Goal: Information Seeking & Learning: Learn about a topic

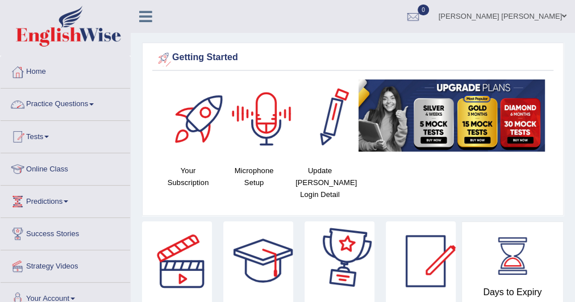
click at [91, 108] on link "Practice Questions" at bounding box center [65, 103] width 129 height 28
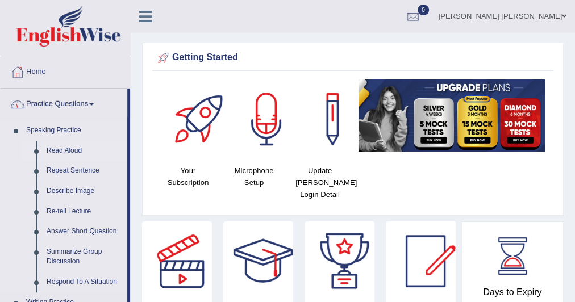
click at [67, 152] on link "Read Aloud" at bounding box center [84, 151] width 86 height 20
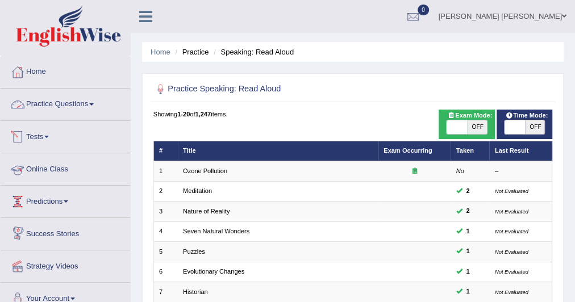
click at [69, 96] on link "Practice Questions" at bounding box center [65, 103] width 129 height 28
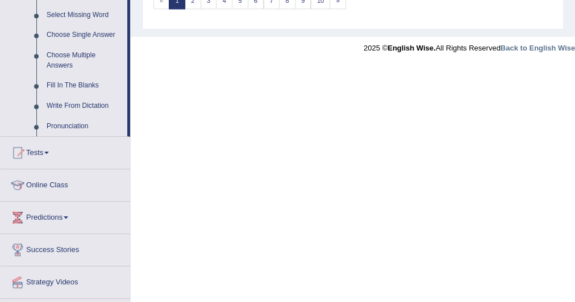
scroll to position [617, 0]
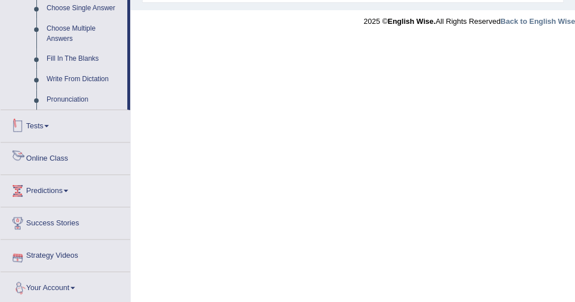
click at [50, 119] on link "Tests" at bounding box center [65, 124] width 129 height 28
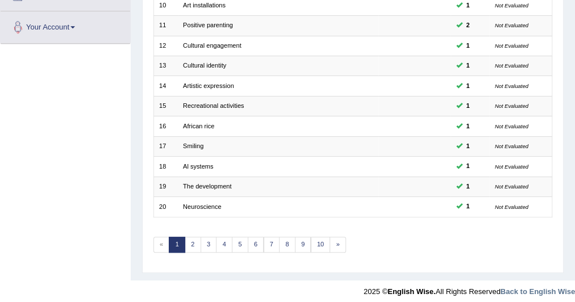
scroll to position [144, 0]
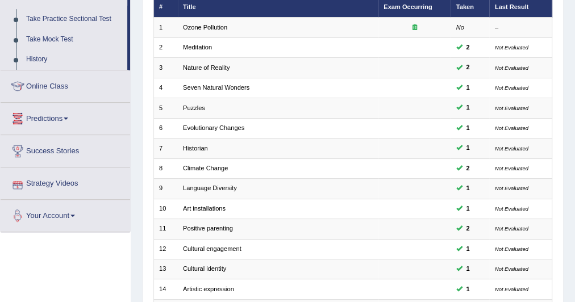
click at [73, 215] on link "Your Account" at bounding box center [65, 214] width 129 height 28
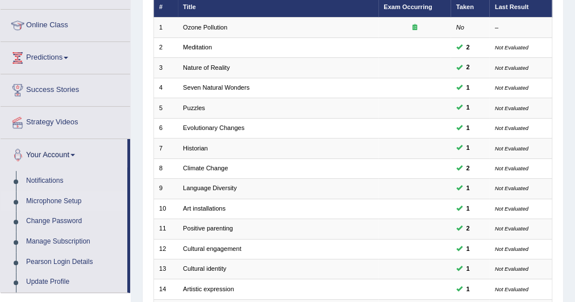
click at [62, 202] on link "Microphone Setup" at bounding box center [74, 201] width 106 height 20
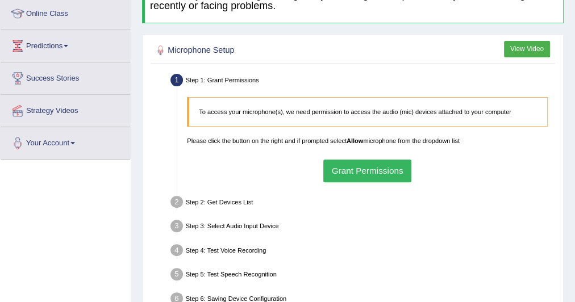
scroll to position [182, 0]
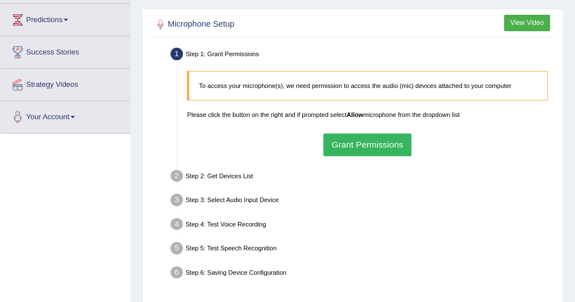
click at [266, 172] on div "Step 2: Get Devices List" at bounding box center [362, 177] width 392 height 21
click at [366, 150] on button "Grant Permissions" at bounding box center [367, 144] width 88 height 22
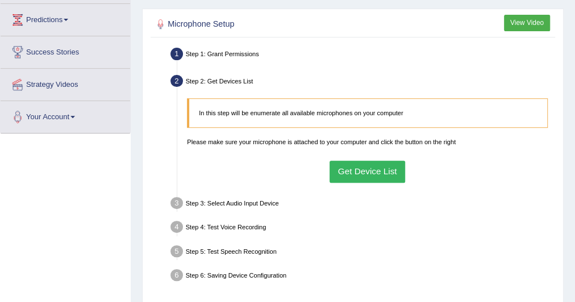
click at [362, 168] on button "Get Device List" at bounding box center [367, 172] width 76 height 22
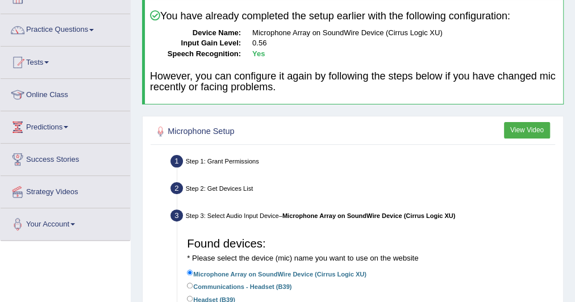
scroll to position [136, 0]
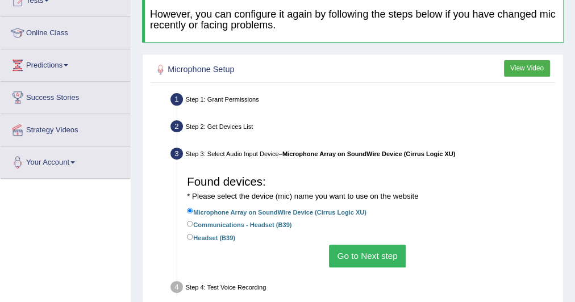
click at [226, 236] on label "Headset (B39)" at bounding box center [211, 237] width 48 height 11
click at [193, 236] on input "Headset (B39)" at bounding box center [190, 237] width 6 height 6
radio input "true"
click at [355, 258] on button "Go to Next step" at bounding box center [367, 256] width 77 height 22
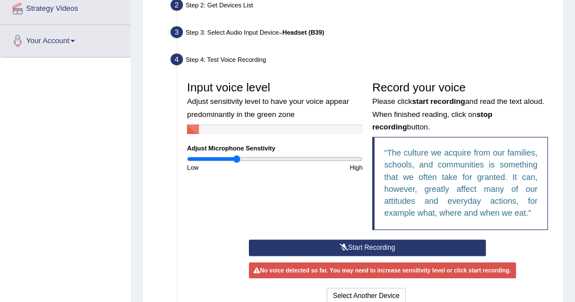
scroll to position [273, 0]
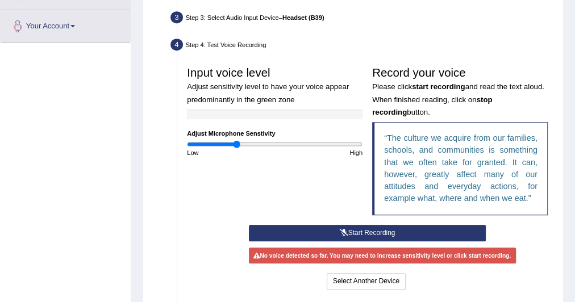
click at [362, 233] on button "Start Recording" at bounding box center [367, 233] width 237 height 16
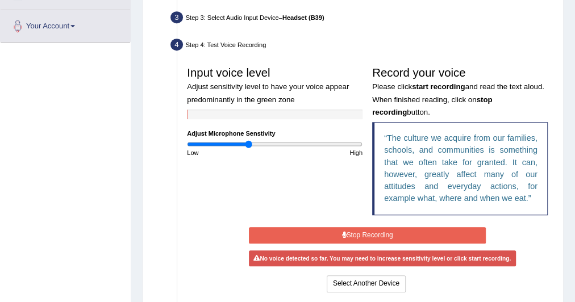
drag, startPoint x: 240, startPoint y: 140, endPoint x: 248, endPoint y: 143, distance: 9.0
click at [248, 143] on input "range" at bounding box center [274, 144] width 175 height 8
click at [255, 170] on div "Input voice level Adjust sensitivity level to have your voice appear predominan…" at bounding box center [367, 142] width 370 height 163
click at [238, 140] on input "range" at bounding box center [274, 144] width 175 height 8
type input "0.48"
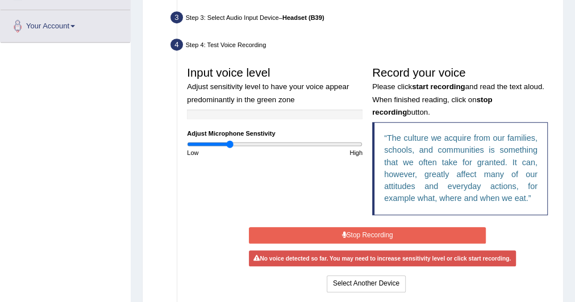
click at [229, 140] on input "range" at bounding box center [274, 144] width 175 height 8
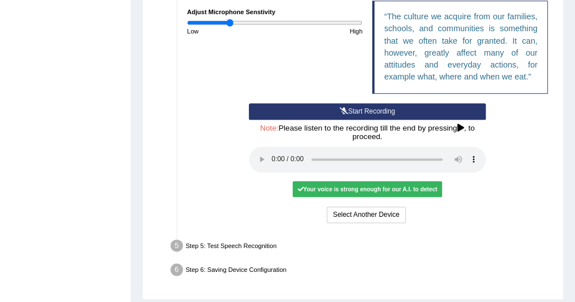
scroll to position [409, 0]
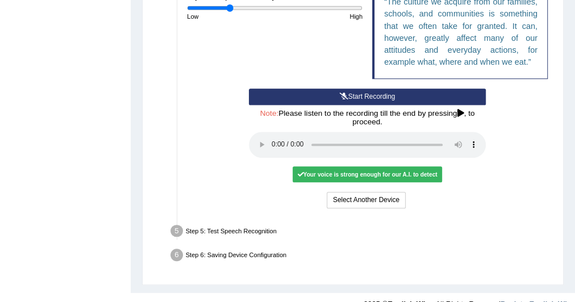
click at [155, 111] on ul "Step 1: Grant Permissions To access your microphone(s), we need permission to a…" at bounding box center [352, 42] width 399 height 449
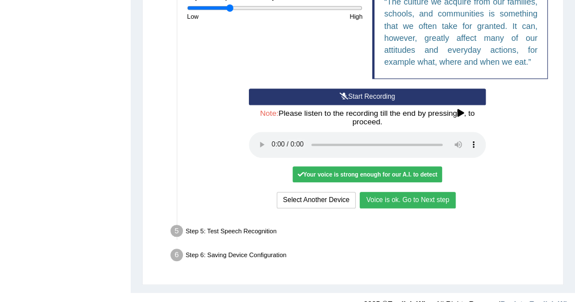
click at [462, 110] on icon at bounding box center [460, 114] width 7 height 8
click at [442, 195] on button "Voice is ok. Go to Next step" at bounding box center [406, 200] width 95 height 16
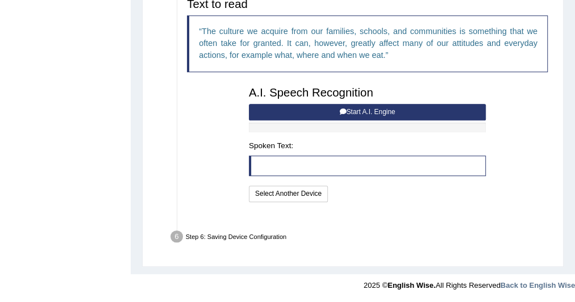
scroll to position [353, 0]
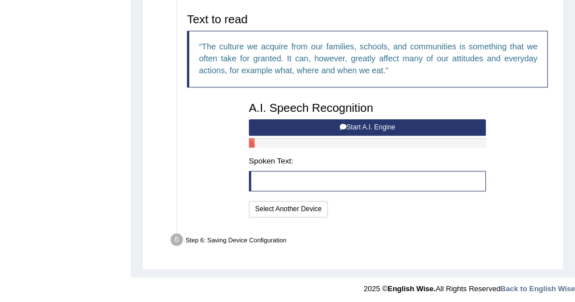
click at [342, 127] on icon at bounding box center [343, 127] width 7 height 7
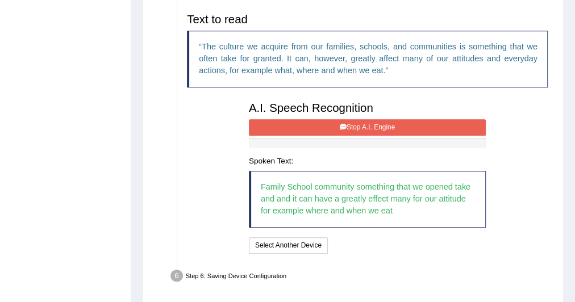
click at [471, 125] on button "Stop A.I. Engine" at bounding box center [367, 127] width 237 height 16
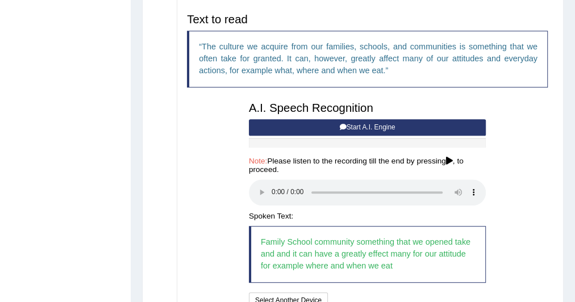
click at [342, 127] on icon at bounding box center [343, 127] width 7 height 7
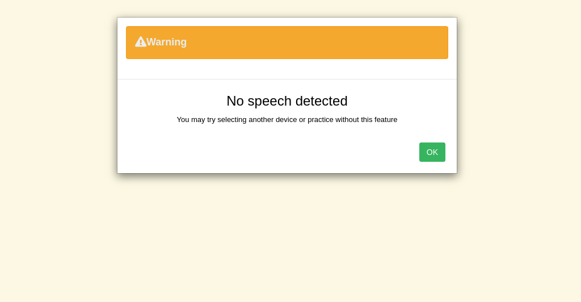
click at [430, 150] on button "OK" at bounding box center [433, 152] width 26 height 19
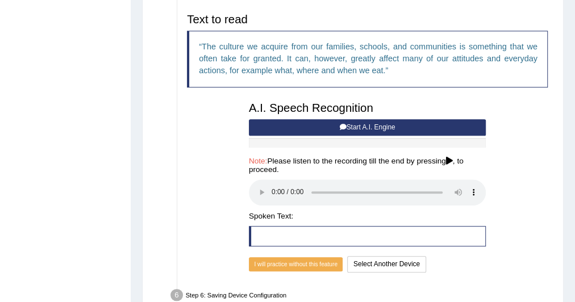
click at [348, 126] on button "Start A.I. Engine" at bounding box center [367, 127] width 237 height 16
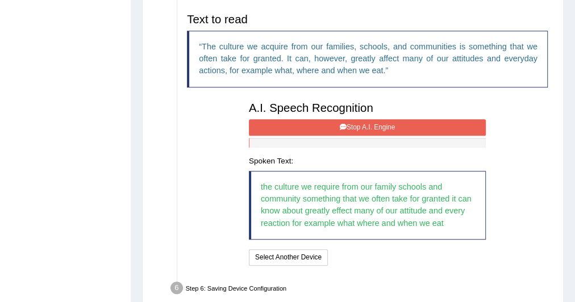
click at [383, 121] on button "Stop A.I. Engine" at bounding box center [367, 127] width 237 height 16
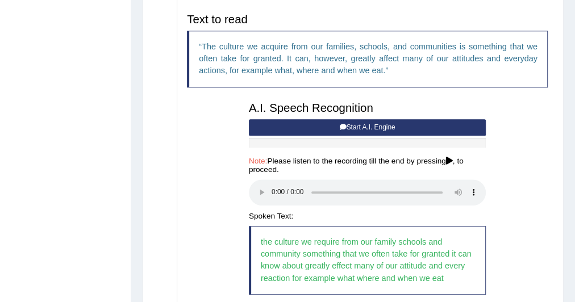
click at [0, 69] on div "Toggle navigation Home Practice Questions Speaking Practice Read Aloud Repeat S…" at bounding box center [287, 25] width 575 height 757
click at [246, 180] on div "A.I. Speech Recognition Start A.I. Engine Stop A.I. Engine Note: Please listen …" at bounding box center [367, 210] width 246 height 227
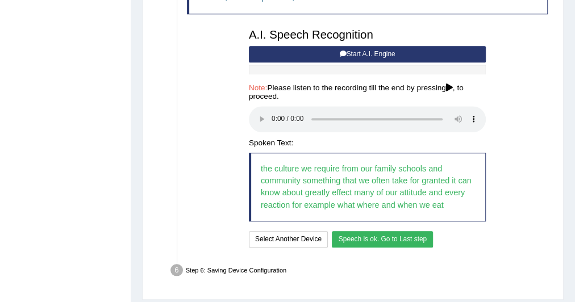
scroll to position [457, 0]
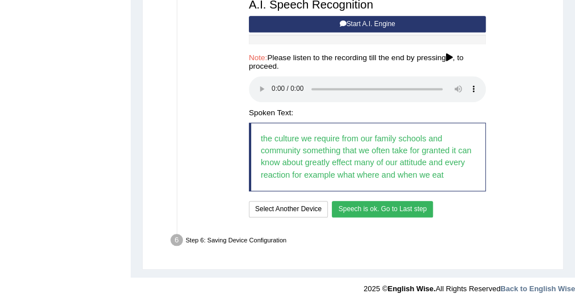
click at [356, 208] on button "Speech is ok. Go to Last step" at bounding box center [382, 209] width 101 height 16
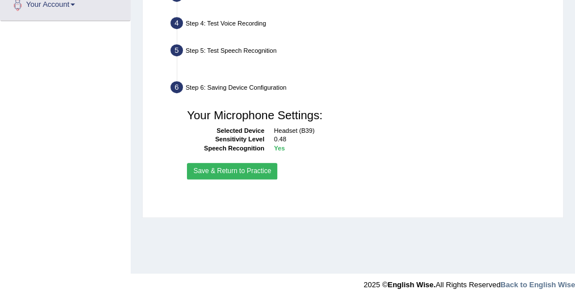
scroll to position [294, 0]
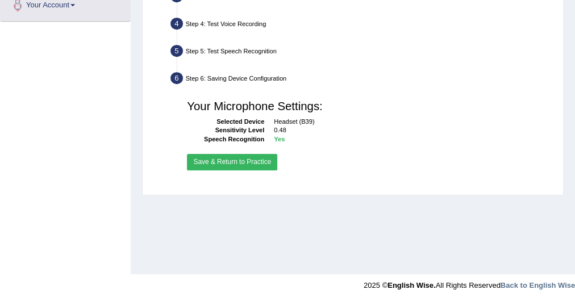
click at [241, 162] on button "Save & Return to Practice" at bounding box center [232, 162] width 90 height 16
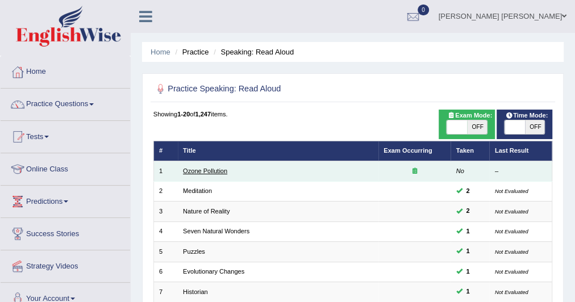
click at [209, 169] on link "Ozone Pollution" at bounding box center [205, 171] width 44 height 7
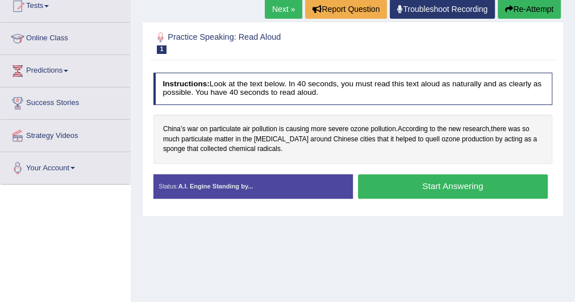
scroll to position [182, 0]
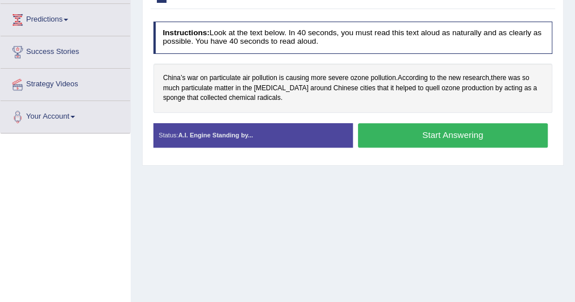
click at [459, 137] on button "Start Answering" at bounding box center [453, 135] width 190 height 24
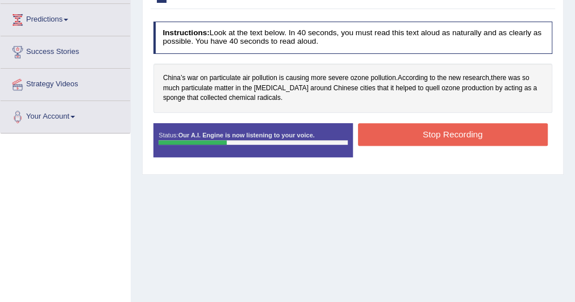
click at [460, 135] on button "Stop Recording" at bounding box center [453, 134] width 190 height 22
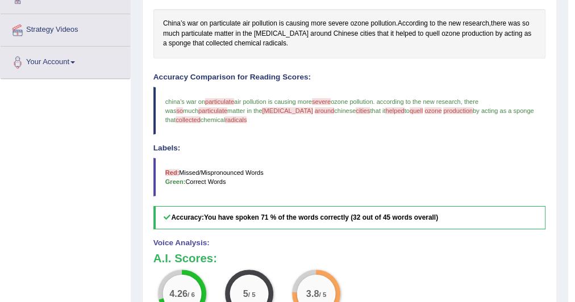
scroll to position [45, 0]
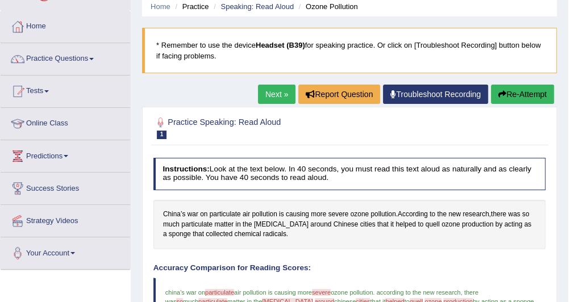
click at [283, 93] on link "Next »" at bounding box center [276, 94] width 37 height 19
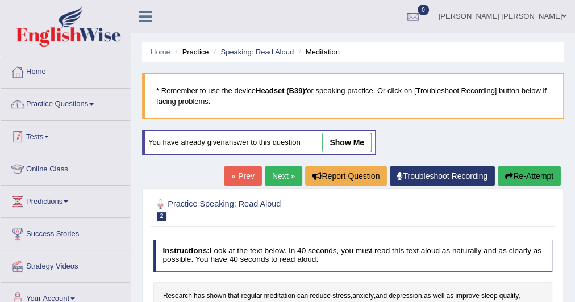
click at [99, 112] on link "Practice Questions" at bounding box center [65, 103] width 129 height 28
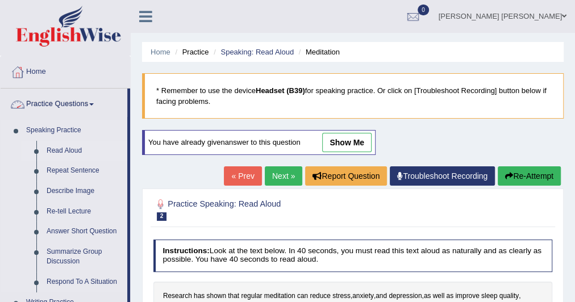
click at [72, 149] on link "Read Aloud" at bounding box center [84, 151] width 86 height 20
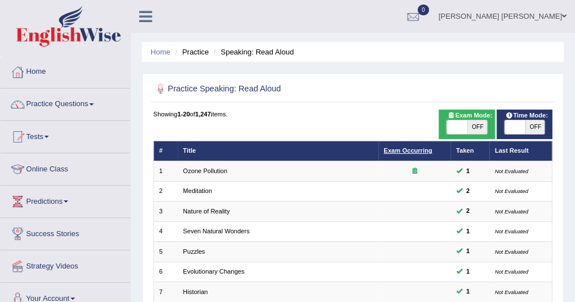
click at [411, 148] on link "Exam Occurring" at bounding box center [407, 150] width 48 height 7
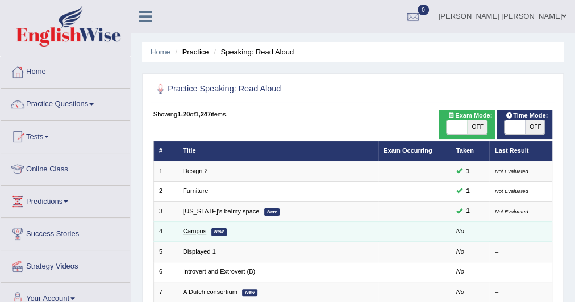
click at [200, 231] on link "Campus" at bounding box center [194, 231] width 23 height 7
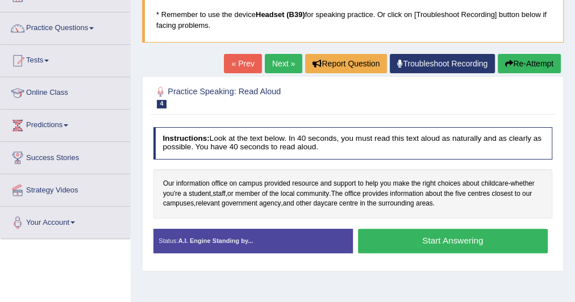
scroll to position [91, 0]
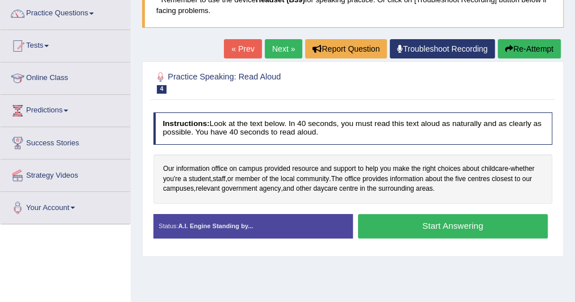
click at [405, 228] on button "Start Answering" at bounding box center [453, 226] width 190 height 24
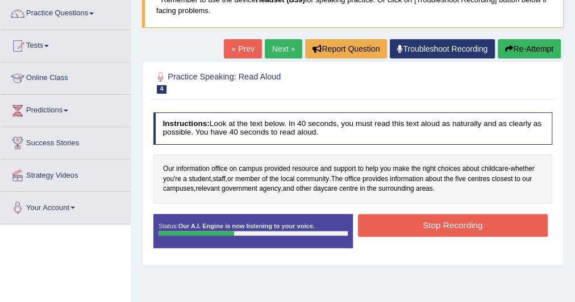
click at [475, 224] on button "Stop Recording" at bounding box center [453, 225] width 190 height 22
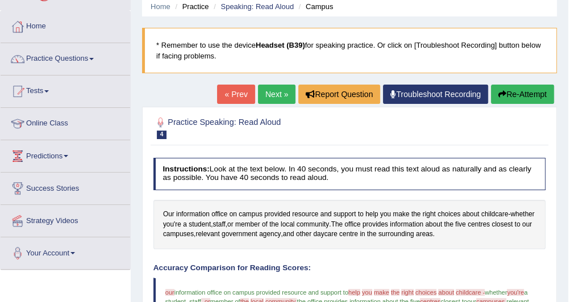
scroll to position [45, 0]
click at [264, 91] on link "Next »" at bounding box center [276, 94] width 37 height 19
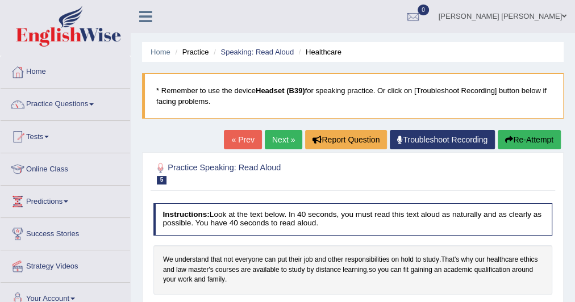
scroll to position [45, 0]
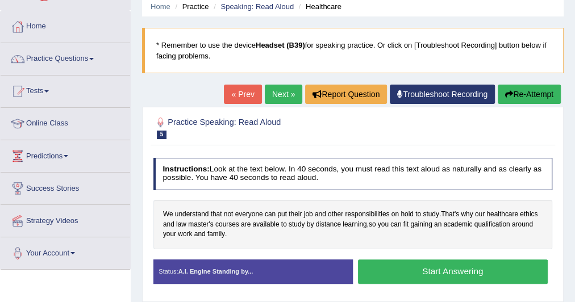
click at [393, 271] on button "Start Answering" at bounding box center [453, 272] width 190 height 24
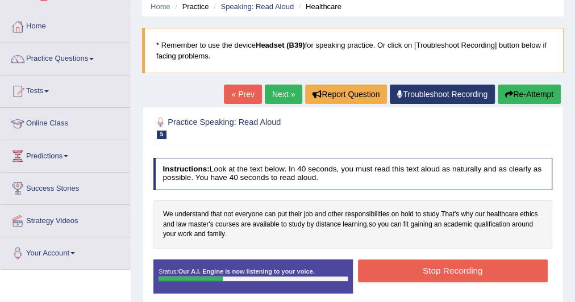
click at [430, 272] on button "Stop Recording" at bounding box center [453, 271] width 190 height 22
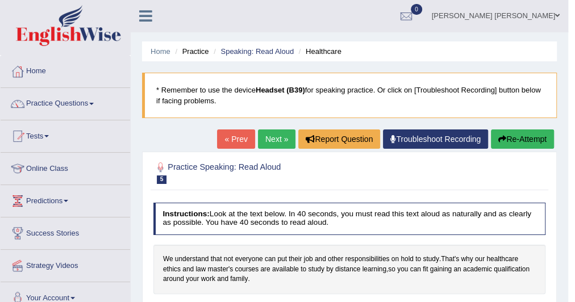
scroll to position [0, 0]
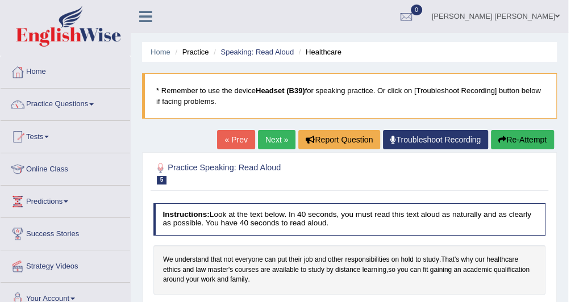
click at [281, 139] on link "Next »" at bounding box center [276, 139] width 37 height 19
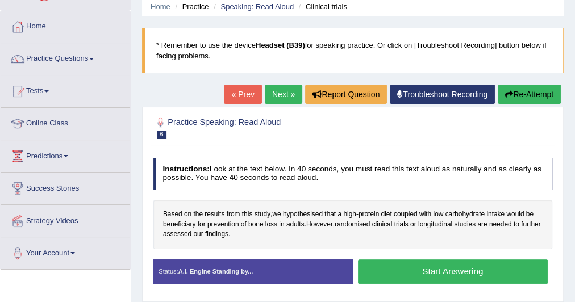
click at [431, 270] on button "Start Answering" at bounding box center [453, 272] width 190 height 24
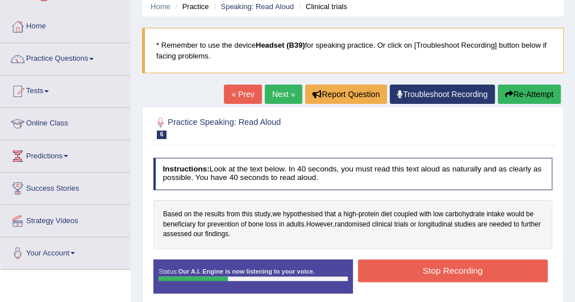
click at [435, 269] on button "Stop Recording" at bounding box center [453, 271] width 190 height 22
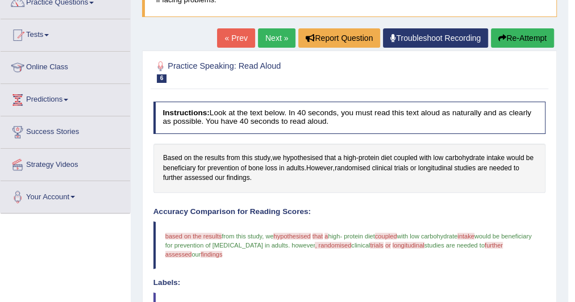
scroll to position [91, 0]
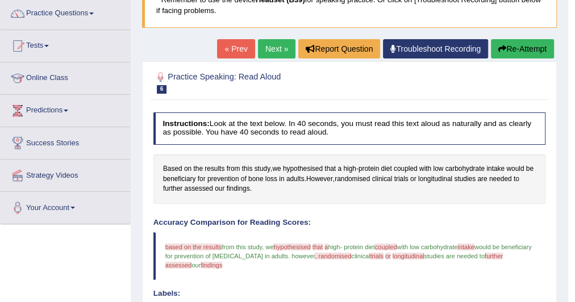
click at [268, 53] on link "Next »" at bounding box center [276, 48] width 37 height 19
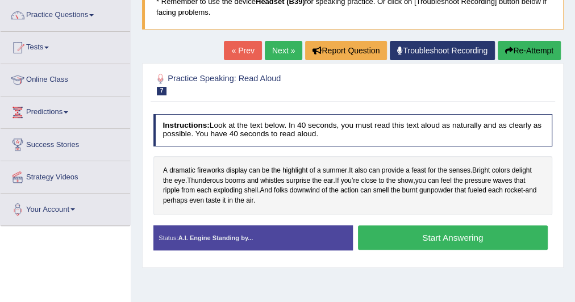
scroll to position [91, 0]
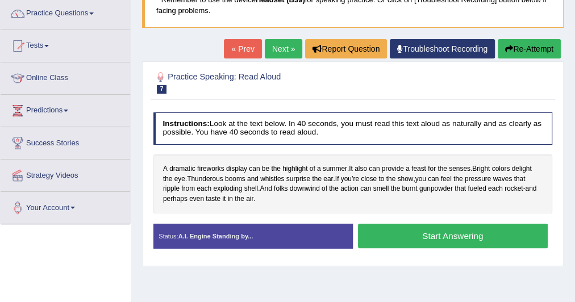
click at [397, 232] on button "Start Answering" at bounding box center [453, 236] width 190 height 24
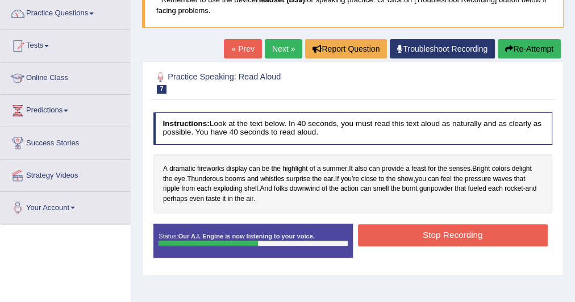
click at [419, 234] on button "Stop Recording" at bounding box center [453, 235] width 190 height 22
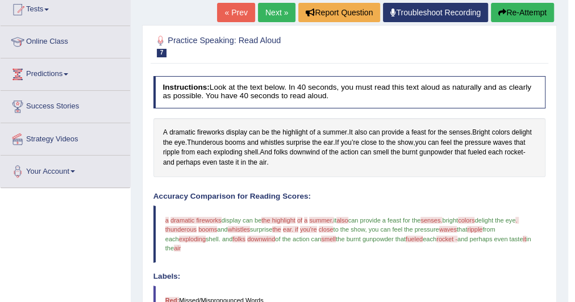
scroll to position [45, 0]
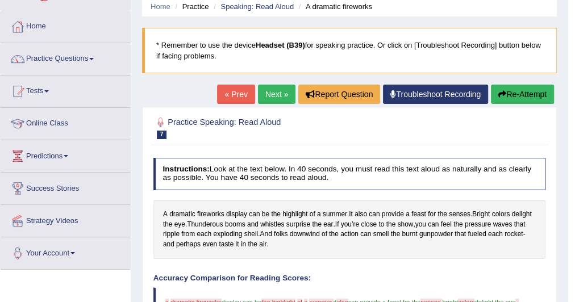
click at [280, 90] on link "Next »" at bounding box center [276, 94] width 37 height 19
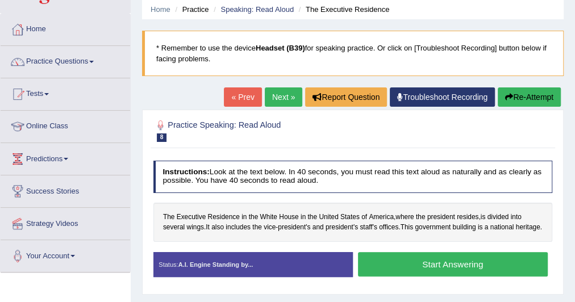
scroll to position [91, 0]
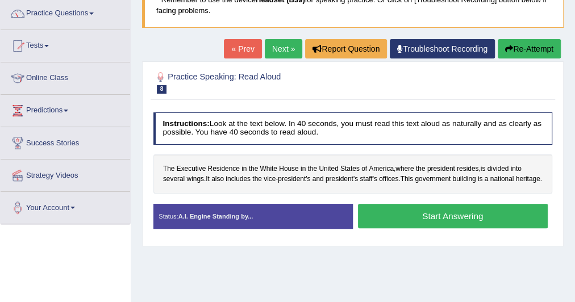
click at [467, 45] on link "Troubleshoot Recording" at bounding box center [442, 48] width 105 height 19
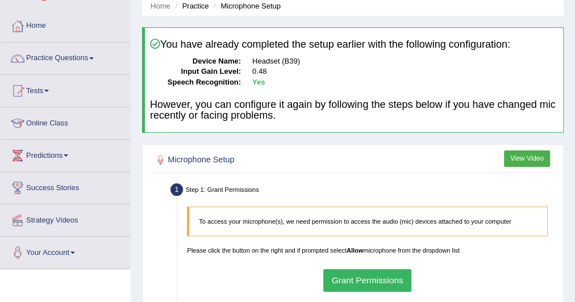
scroll to position [45, 0]
click at [65, 66] on link "Practice Questions" at bounding box center [65, 57] width 129 height 28
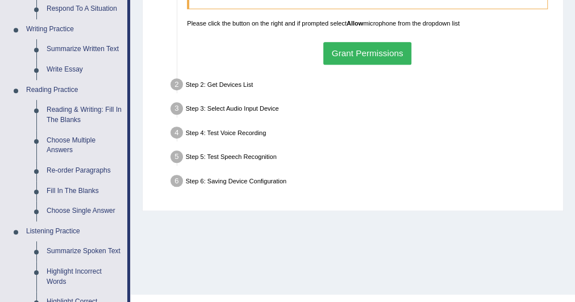
scroll to position [318, 0]
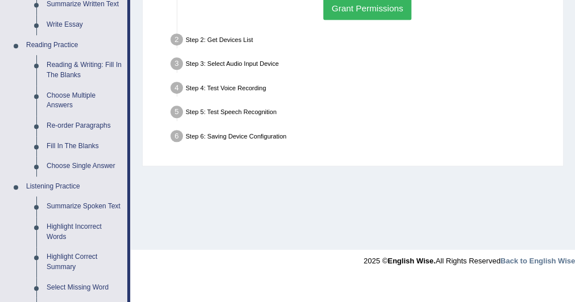
click at [224, 35] on div "Step 2: Get Devices List" at bounding box center [362, 41] width 392 height 21
click at [391, 6] on button "Grant Permissions" at bounding box center [367, 8] width 88 height 22
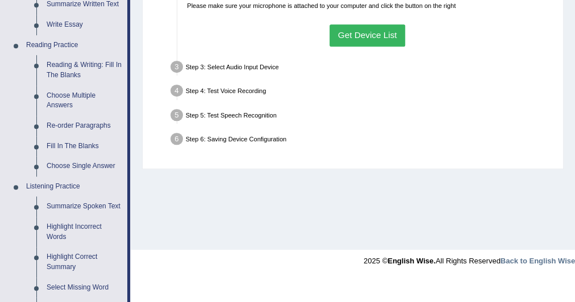
click at [380, 35] on button "Get Device List" at bounding box center [367, 35] width 76 height 22
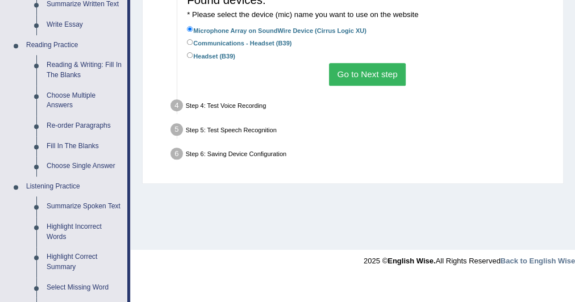
click at [208, 50] on label "Headset (B39)" at bounding box center [211, 55] width 48 height 11
click at [193, 52] on input "Headset (B39)" at bounding box center [190, 55] width 6 height 6
radio input "true"
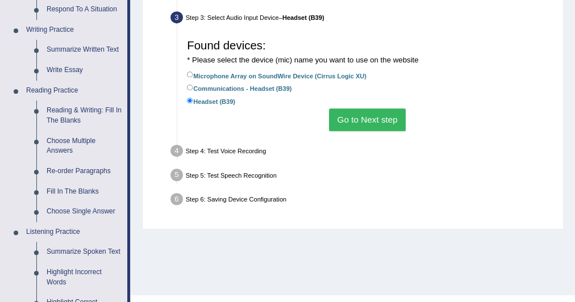
click at [245, 89] on label "Communications - Headset (B39)" at bounding box center [239, 87] width 104 height 11
click at [193, 89] on input "Communications - Headset (B39)" at bounding box center [190, 88] width 6 height 6
radio input "true"
click at [361, 115] on button "Go to Next step" at bounding box center [367, 119] width 77 height 22
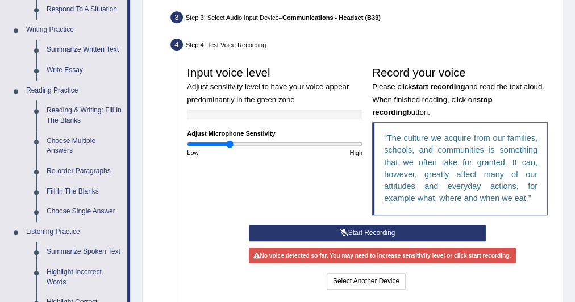
click at [391, 225] on button "Start Recording" at bounding box center [367, 233] width 237 height 16
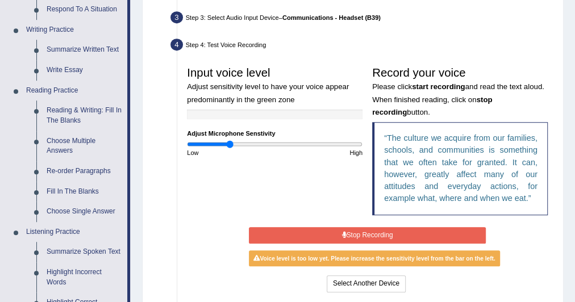
click at [404, 229] on button "Stop Recording" at bounding box center [367, 235] width 237 height 16
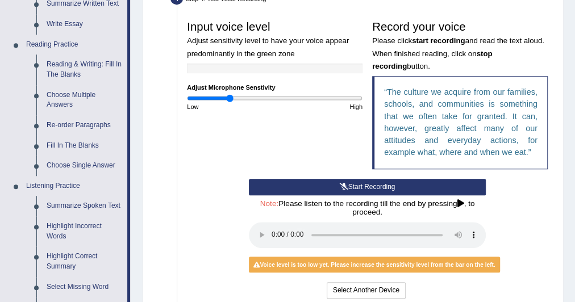
scroll to position [318, 0]
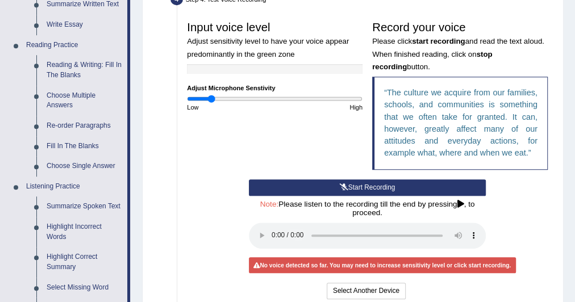
click at [211, 97] on input "range" at bounding box center [274, 99] width 175 height 8
click at [348, 186] on button "Start Recording" at bounding box center [367, 187] width 237 height 16
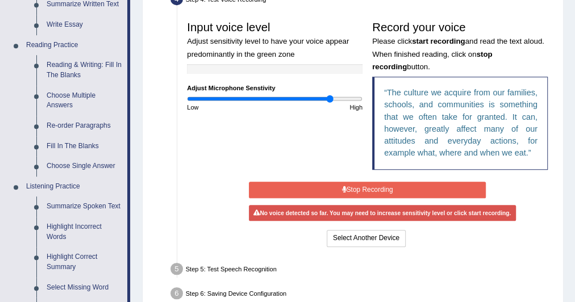
drag, startPoint x: 210, startPoint y: 96, endPoint x: 329, endPoint y: 103, distance: 119.4
click at [329, 103] on input "range" at bounding box center [274, 99] width 175 height 8
click at [357, 183] on button "Stop Recording" at bounding box center [367, 190] width 237 height 16
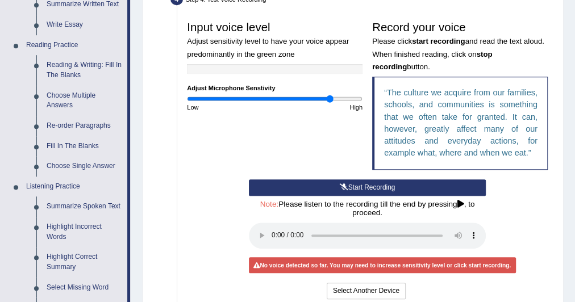
click at [336, 187] on button "Start Recording" at bounding box center [367, 187] width 237 height 16
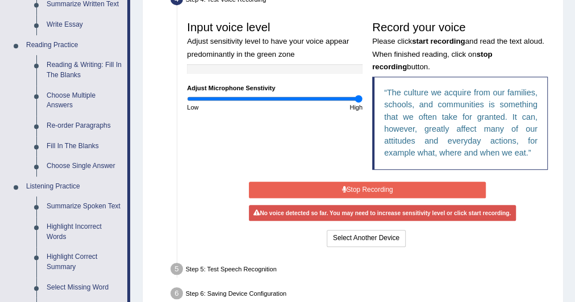
drag, startPoint x: 328, startPoint y: 98, endPoint x: 379, endPoint y: 99, distance: 50.6
click at [362, 98] on input "range" at bounding box center [274, 99] width 175 height 8
click at [384, 187] on button "Stop Recording" at bounding box center [367, 190] width 237 height 16
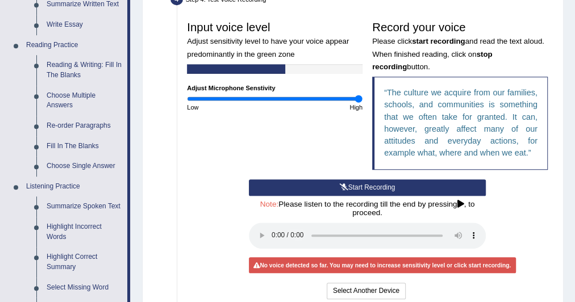
click at [407, 183] on button "Start Recording" at bounding box center [367, 187] width 237 height 16
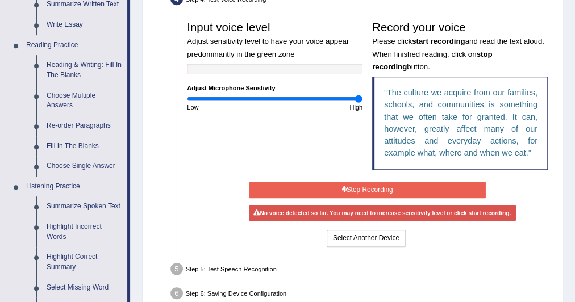
click at [367, 190] on button "Stop Recording" at bounding box center [367, 190] width 237 height 16
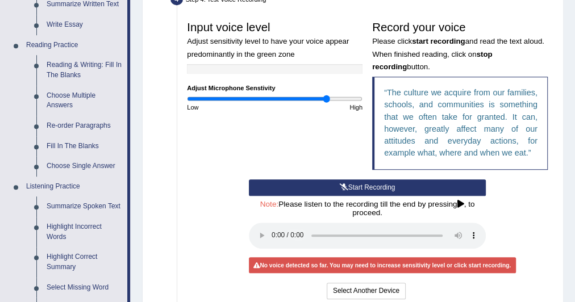
drag, startPoint x: 338, startPoint y: 98, endPoint x: 326, endPoint y: 104, distance: 13.5
click at [326, 103] on input "range" at bounding box center [274, 99] width 175 height 8
click at [370, 187] on button "Start Recording" at bounding box center [367, 187] width 237 height 16
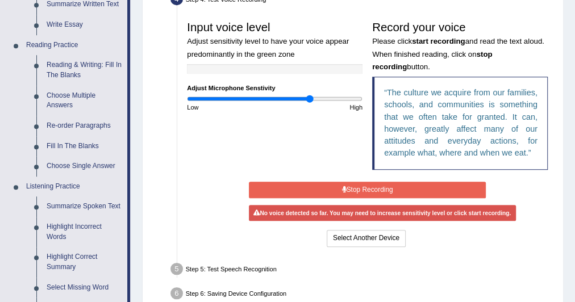
drag, startPoint x: 324, startPoint y: 101, endPoint x: 309, endPoint y: 101, distance: 15.3
type input "1.42"
click at [309, 101] on input "range" at bounding box center [274, 99] width 175 height 8
click at [373, 185] on button "Stop Recording" at bounding box center [367, 190] width 237 height 16
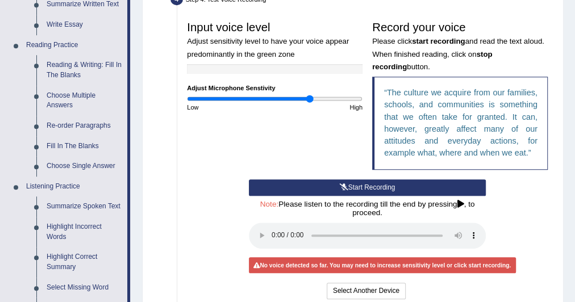
click at [374, 186] on button "Start Recording" at bounding box center [367, 187] width 237 height 16
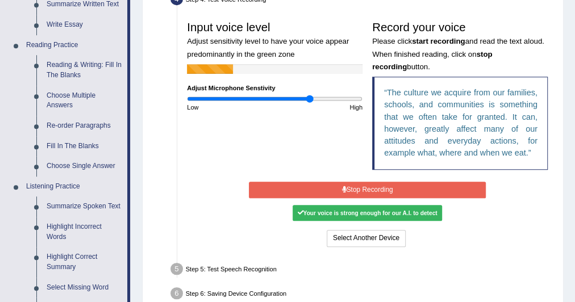
click at [393, 187] on button "Stop Recording" at bounding box center [367, 190] width 237 height 16
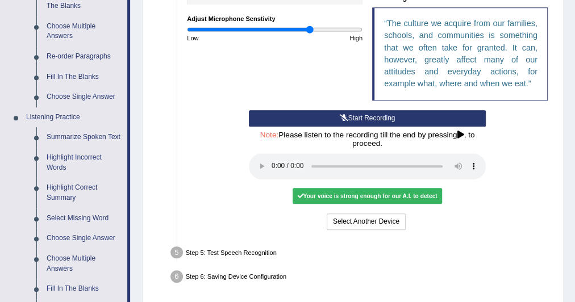
scroll to position [409, 0]
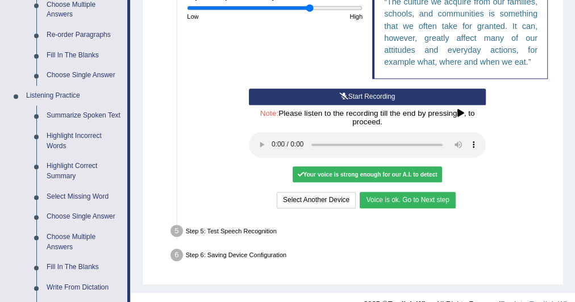
click at [425, 196] on button "Voice is ok. Go to Next step" at bounding box center [406, 200] width 95 height 16
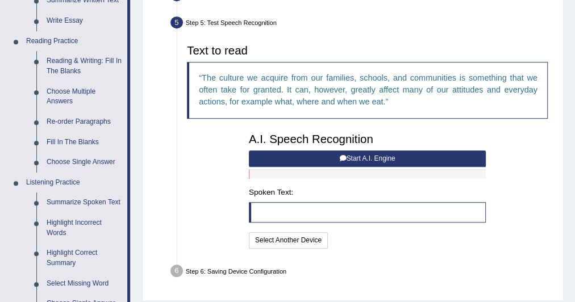
scroll to position [318, 0]
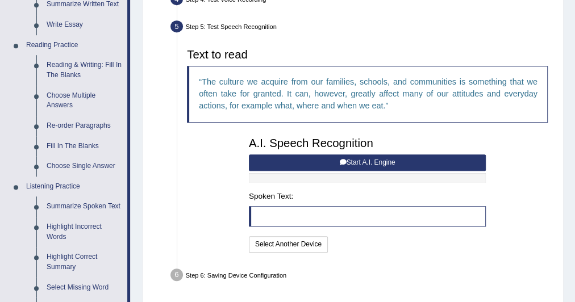
click at [356, 164] on button "Start A.I. Engine" at bounding box center [367, 162] width 237 height 16
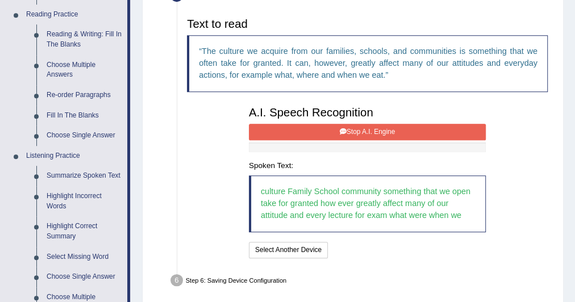
scroll to position [363, 0]
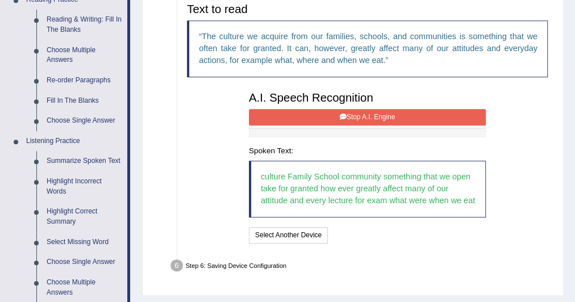
click at [332, 122] on button "Stop A.I. Engine" at bounding box center [367, 117] width 237 height 16
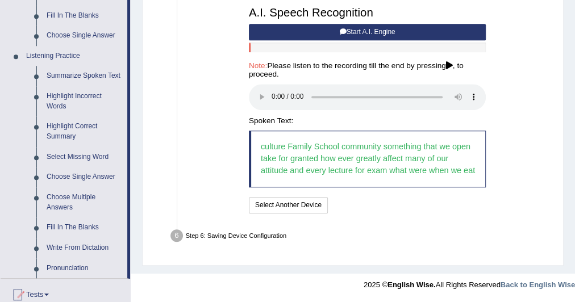
scroll to position [454, 0]
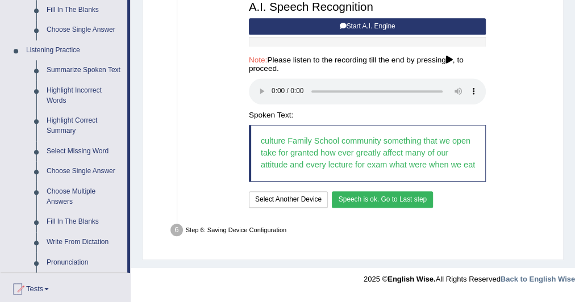
click at [396, 204] on button "Speech is ok. Go to Last step" at bounding box center [382, 199] width 101 height 16
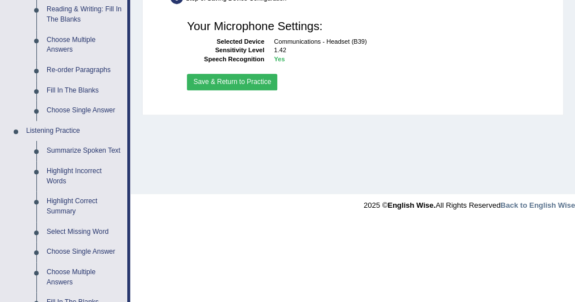
scroll to position [318, 0]
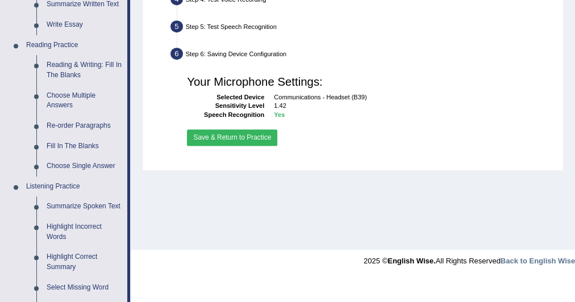
click at [229, 137] on button "Save & Return to Practice" at bounding box center [232, 137] width 90 height 16
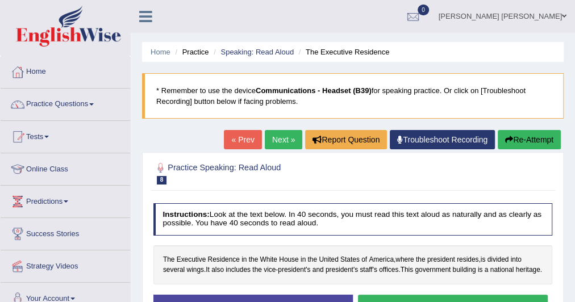
click at [274, 141] on link "Next »" at bounding box center [283, 139] width 37 height 19
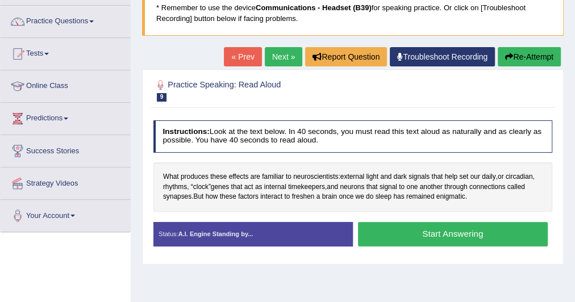
scroll to position [136, 0]
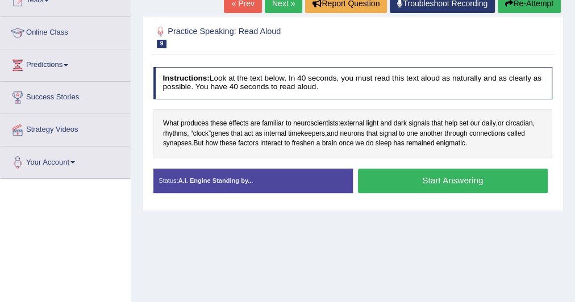
click at [432, 181] on button "Start Answering" at bounding box center [453, 181] width 190 height 24
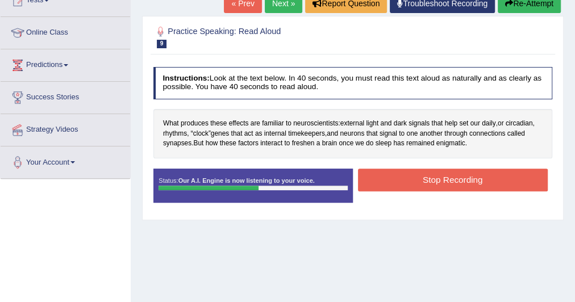
click at [476, 178] on button "Stop Recording" at bounding box center [453, 180] width 190 height 22
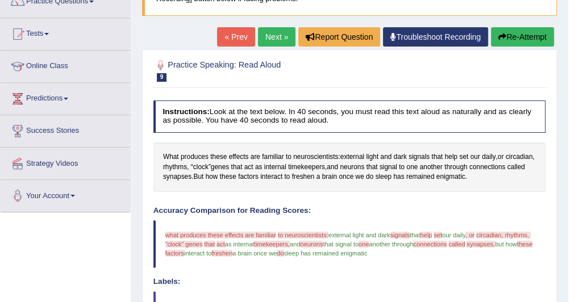
scroll to position [91, 0]
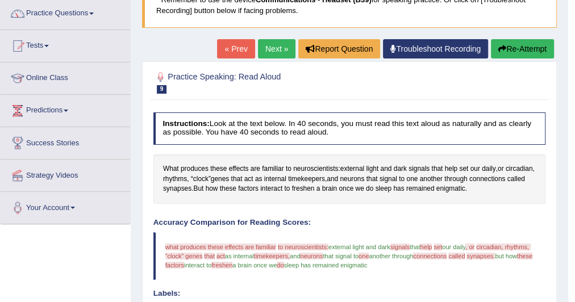
click at [286, 49] on link "Next »" at bounding box center [276, 48] width 37 height 19
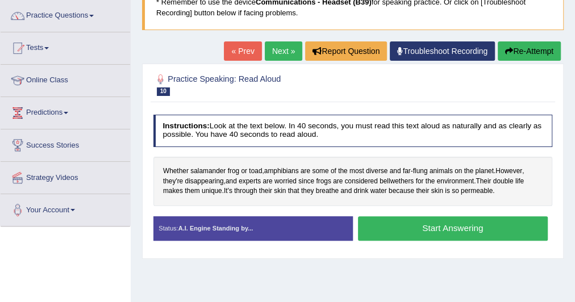
scroll to position [91, 0]
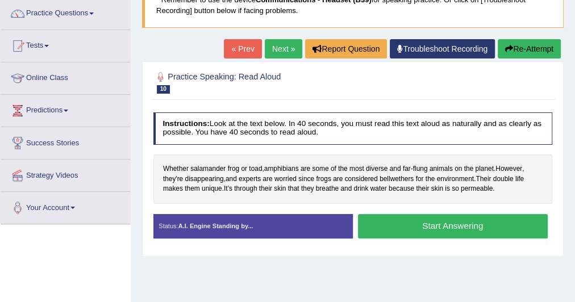
click at [424, 229] on button "Start Answering" at bounding box center [453, 226] width 190 height 24
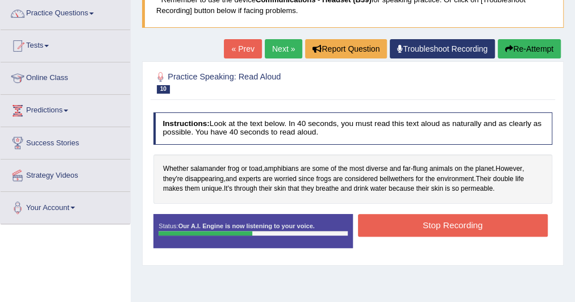
click at [424, 229] on button "Stop Recording" at bounding box center [453, 225] width 190 height 22
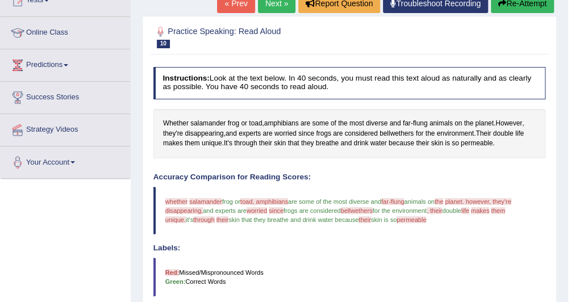
scroll to position [0, 0]
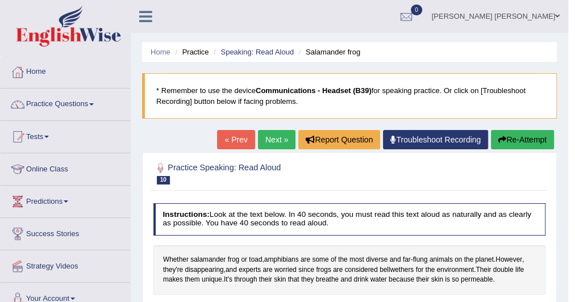
click at [270, 148] on link "Next »" at bounding box center [276, 139] width 37 height 19
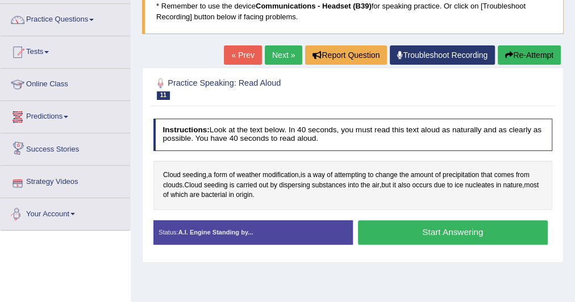
scroll to position [91, 0]
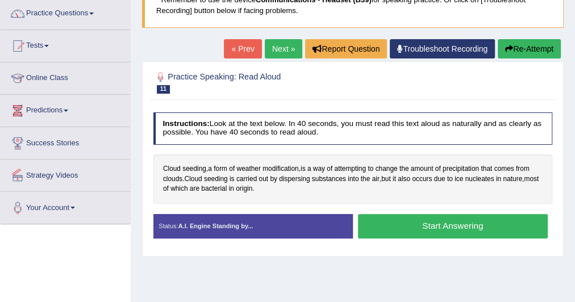
click at [466, 230] on button "Start Answering" at bounding box center [453, 226] width 190 height 24
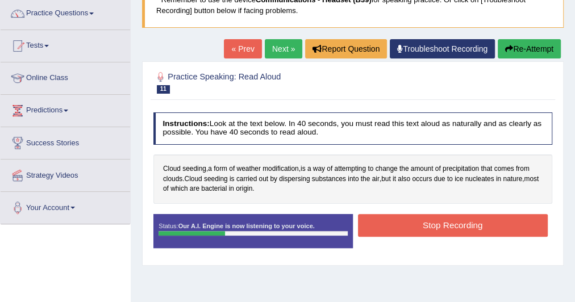
click at [421, 222] on button "Stop Recording" at bounding box center [453, 225] width 190 height 22
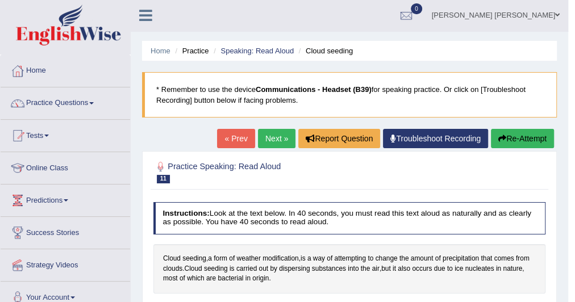
scroll to position [0, 0]
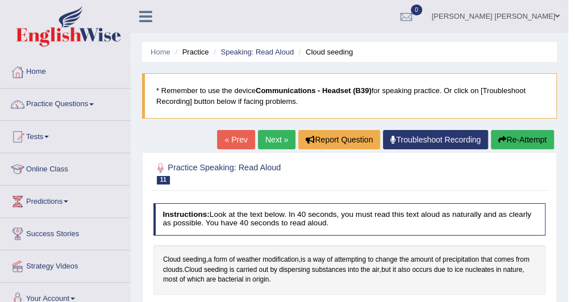
click at [269, 141] on link "Next »" at bounding box center [276, 139] width 37 height 19
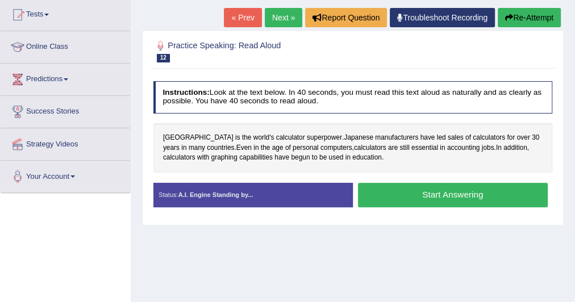
scroll to position [136, 0]
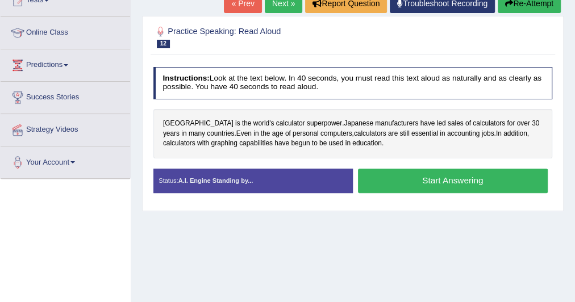
click at [401, 174] on button "Start Answering" at bounding box center [453, 181] width 190 height 24
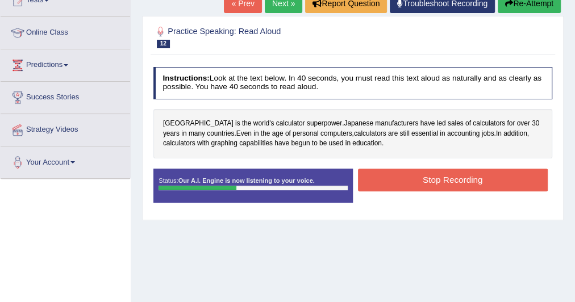
click at [410, 174] on button "Stop Recording" at bounding box center [453, 180] width 190 height 22
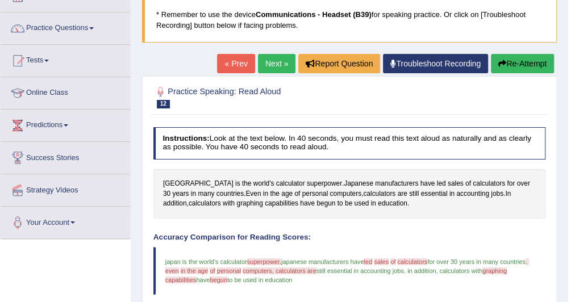
scroll to position [0, 0]
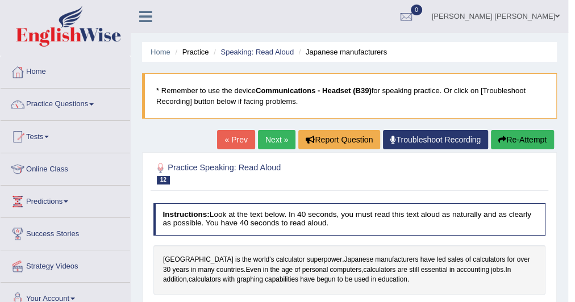
click at [261, 135] on link "Next »" at bounding box center [276, 139] width 37 height 19
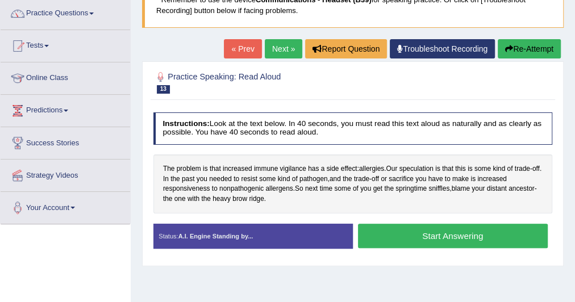
click at [405, 236] on button "Start Answering" at bounding box center [453, 236] width 190 height 24
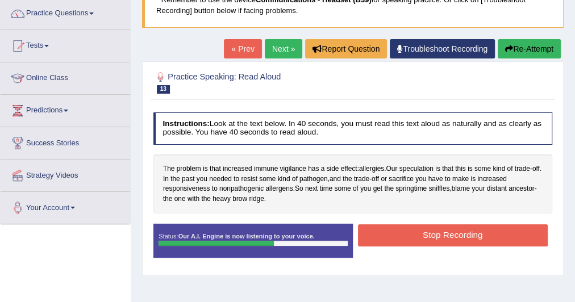
click at [405, 236] on button "Stop Recording" at bounding box center [453, 235] width 190 height 22
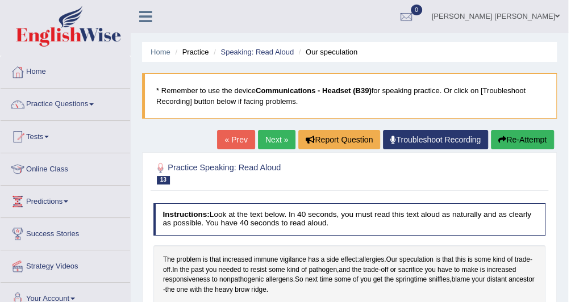
click at [277, 143] on link "Next »" at bounding box center [276, 139] width 37 height 19
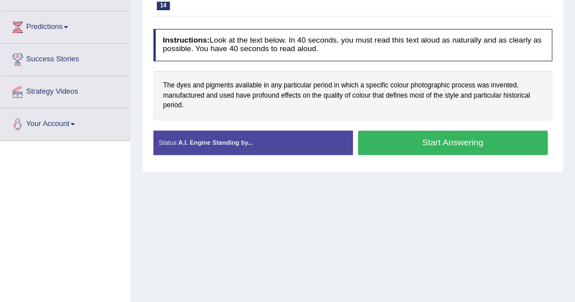
scroll to position [182, 0]
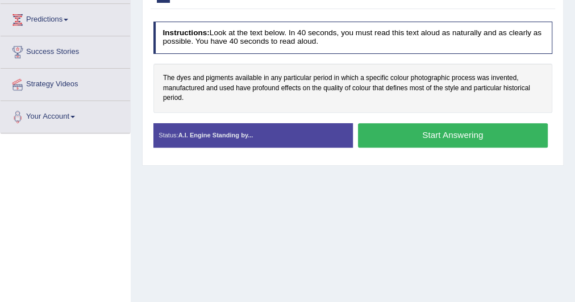
click at [418, 134] on button "Start Answering" at bounding box center [453, 135] width 190 height 24
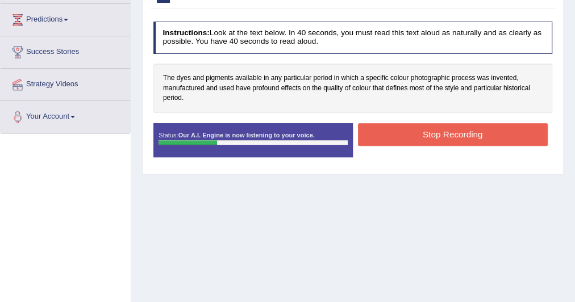
click at [422, 134] on button "Stop Recording" at bounding box center [453, 134] width 190 height 22
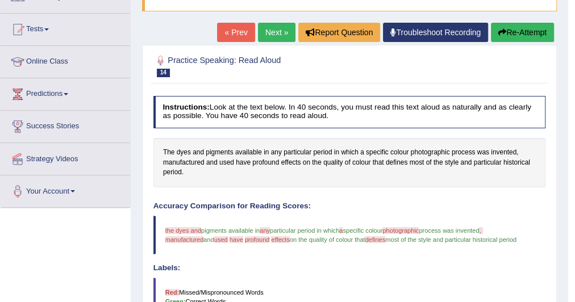
scroll to position [107, 0]
click at [279, 35] on link "Next »" at bounding box center [276, 32] width 37 height 19
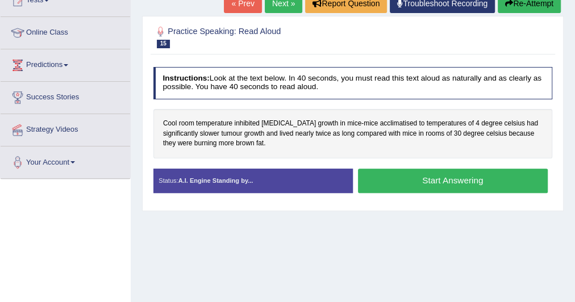
click at [420, 182] on button "Start Answering" at bounding box center [453, 181] width 190 height 24
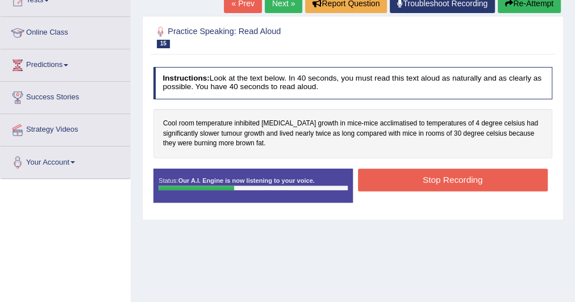
click at [445, 186] on button "Stop Recording" at bounding box center [453, 180] width 190 height 22
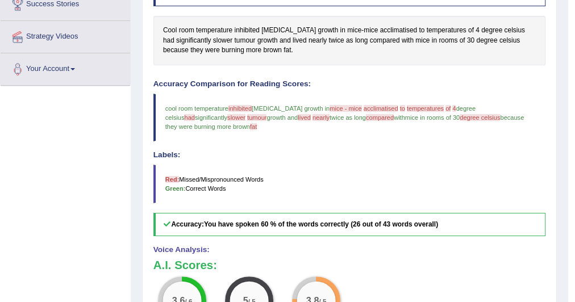
scroll to position [136, 0]
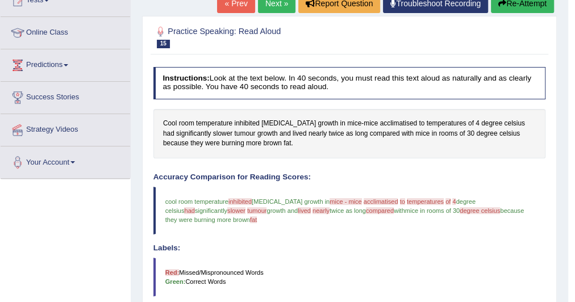
click at [267, 10] on link "Next »" at bounding box center [276, 3] width 37 height 19
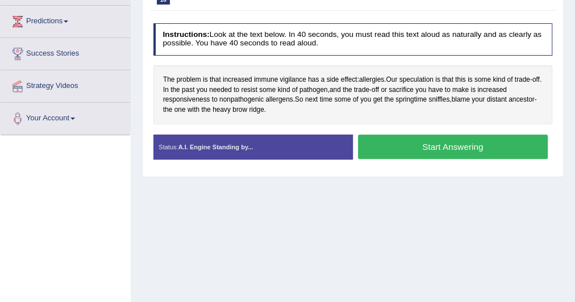
scroll to position [182, 0]
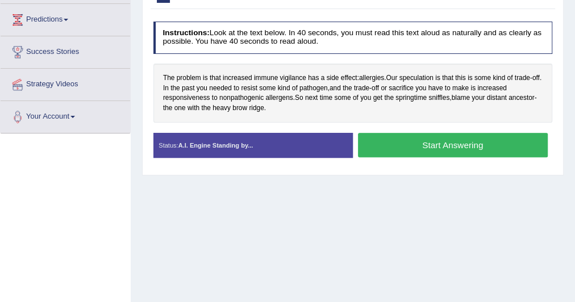
click at [401, 135] on button "Start Answering" at bounding box center [453, 145] width 190 height 24
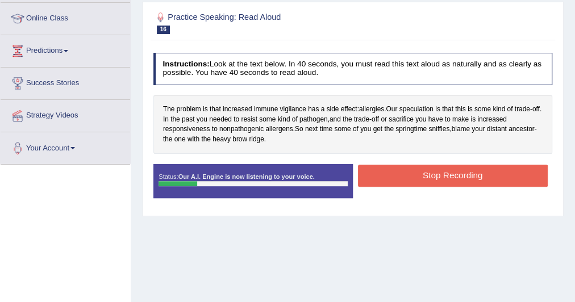
scroll to position [136, 0]
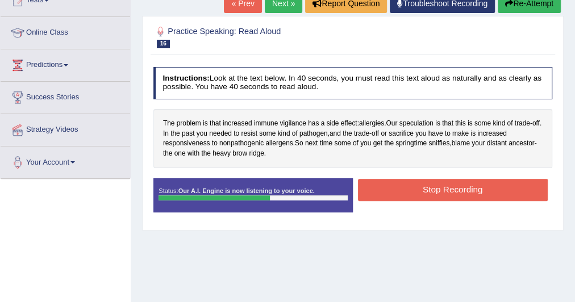
click at [458, 191] on button "Stop Recording" at bounding box center [453, 190] width 190 height 22
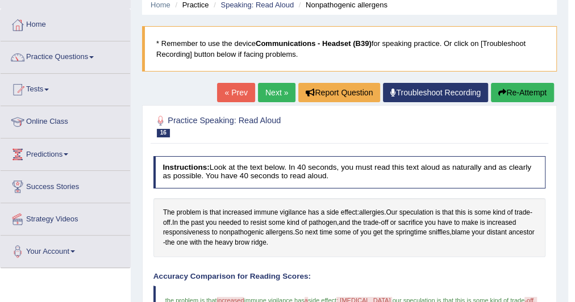
scroll to position [0, 0]
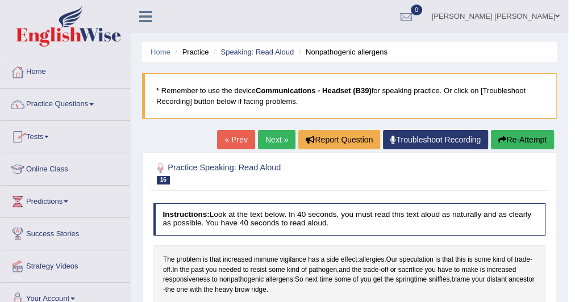
click at [84, 107] on link "Practice Questions" at bounding box center [65, 103] width 129 height 28
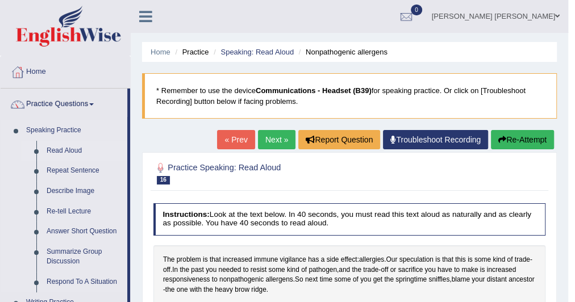
click at [60, 148] on link "Read Aloud" at bounding box center [84, 151] width 86 height 20
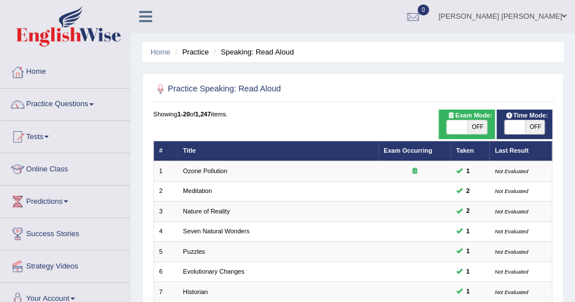
scroll to position [45, 0]
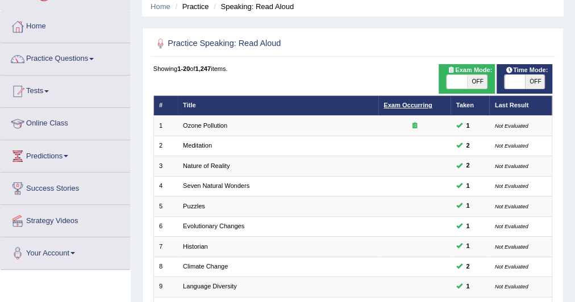
click at [407, 107] on link "Exam Occurring" at bounding box center [407, 105] width 48 height 7
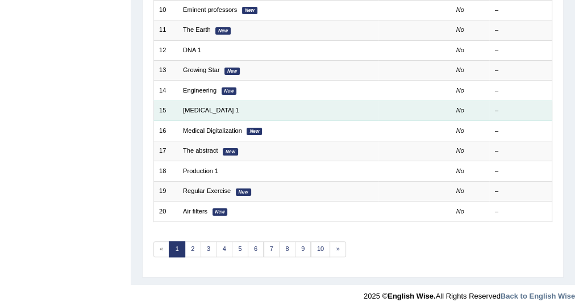
scroll to position [347, 0]
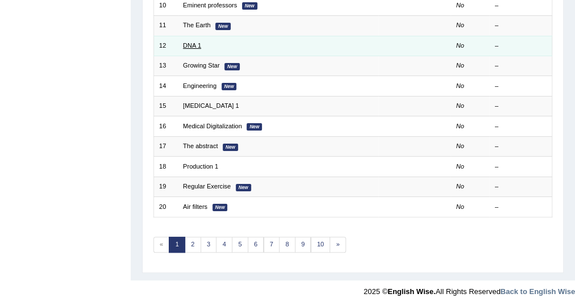
click at [192, 42] on link "DNA 1" at bounding box center [192, 45] width 18 height 7
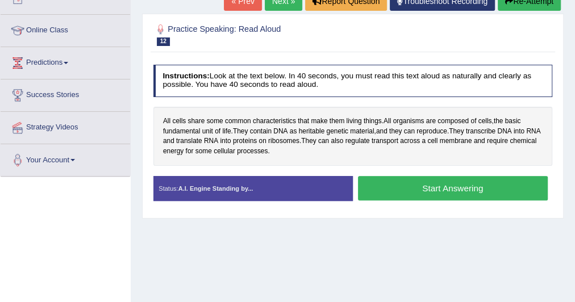
scroll to position [182, 0]
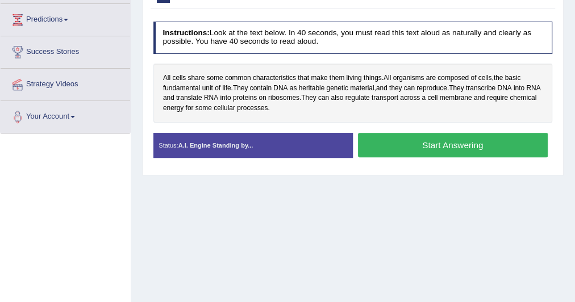
click at [426, 141] on button "Start Answering" at bounding box center [453, 145] width 190 height 24
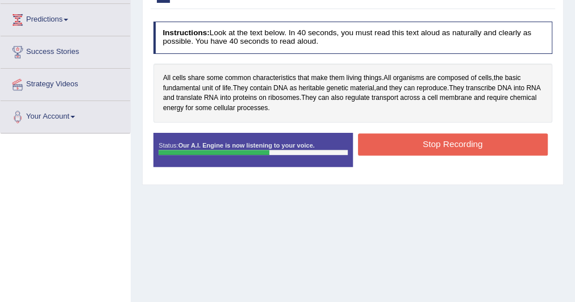
click at [426, 141] on button "Stop Recording" at bounding box center [453, 144] width 190 height 22
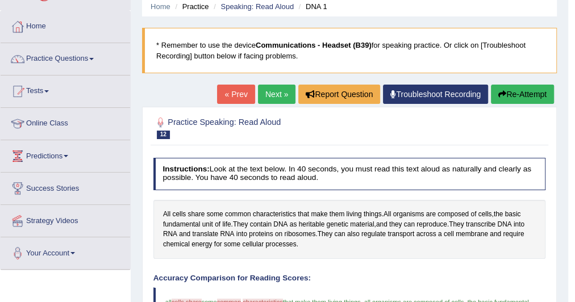
scroll to position [0, 0]
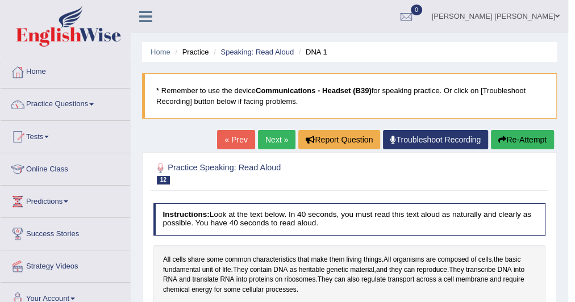
click at [446, 139] on link "Troubleshoot Recording" at bounding box center [435, 139] width 105 height 19
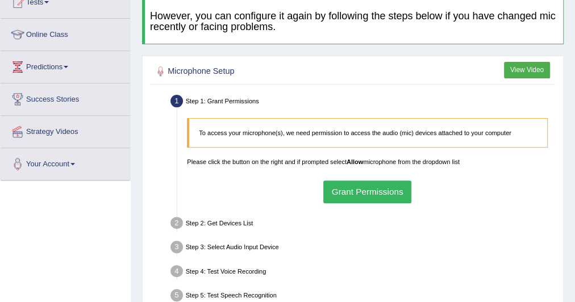
scroll to position [136, 0]
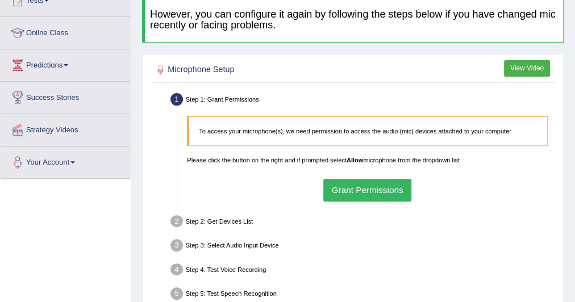
click at [400, 196] on button "Grant Permissions" at bounding box center [367, 190] width 88 height 22
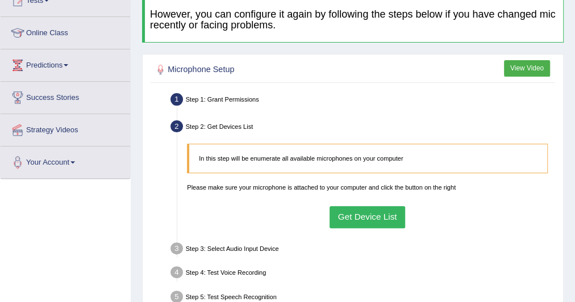
click at [388, 218] on button "Get Device List" at bounding box center [367, 217] width 76 height 22
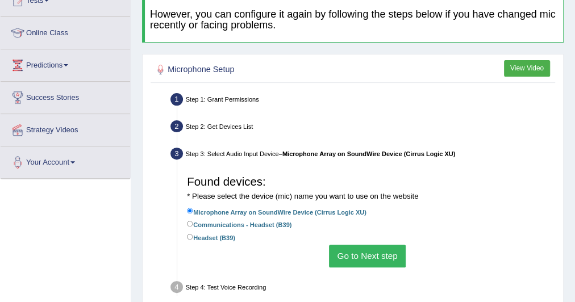
click at [350, 250] on button "Go to Next step" at bounding box center [367, 256] width 77 height 22
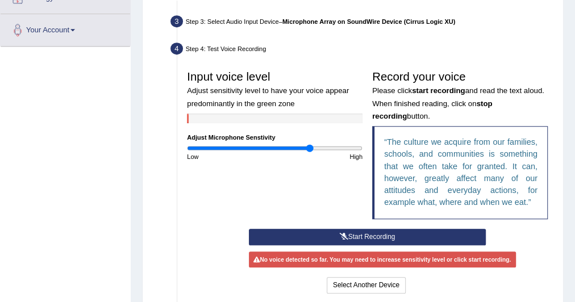
scroll to position [273, 0]
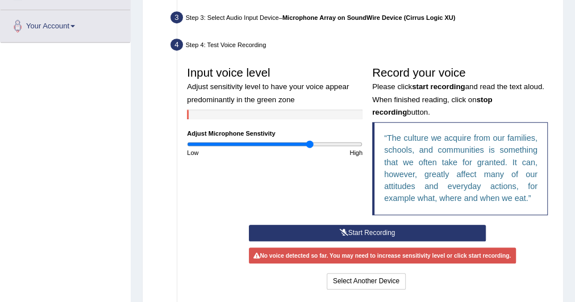
click at [357, 233] on button "Start Recording" at bounding box center [367, 233] width 237 height 16
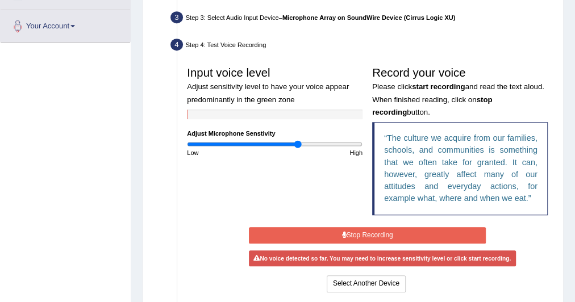
drag, startPoint x: 308, startPoint y: 144, endPoint x: 297, endPoint y: 144, distance: 10.8
click at [297, 144] on input "range" at bounding box center [274, 144] width 175 height 8
click at [363, 231] on button "Stop Recording" at bounding box center [367, 235] width 237 height 16
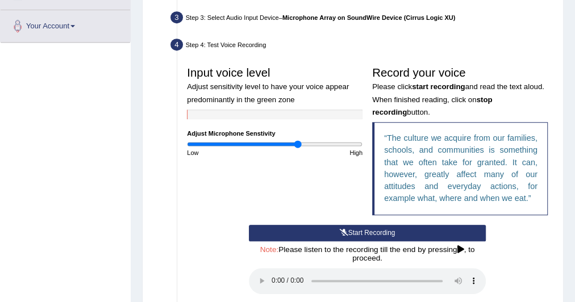
click at [363, 231] on button "Start Recording" at bounding box center [367, 233] width 237 height 16
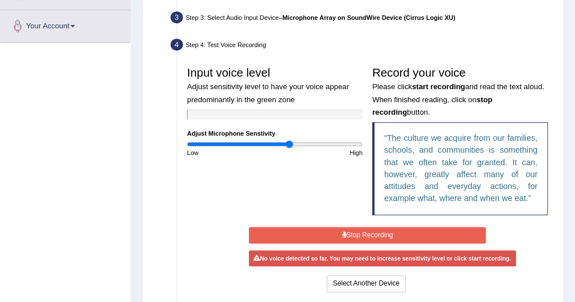
drag, startPoint x: 294, startPoint y: 144, endPoint x: 288, endPoint y: 143, distance: 5.8
click at [288, 143] on input "range" at bounding box center [274, 144] width 175 height 8
click at [408, 233] on button "Stop Recording" at bounding box center [367, 235] width 237 height 16
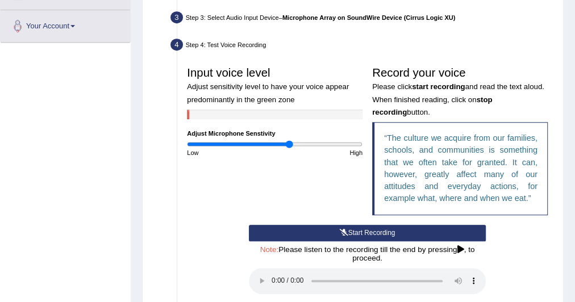
click at [408, 233] on button "Start Recording" at bounding box center [367, 233] width 237 height 16
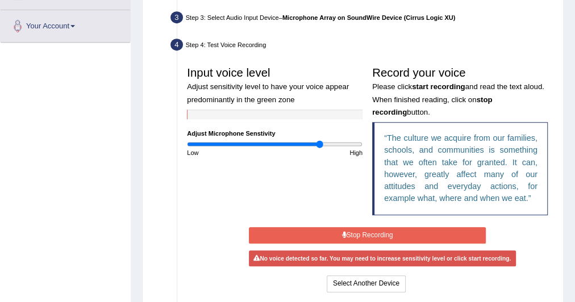
click at [320, 141] on input "range" at bounding box center [274, 144] width 175 height 8
click at [365, 232] on button "Stop Recording" at bounding box center [367, 235] width 237 height 16
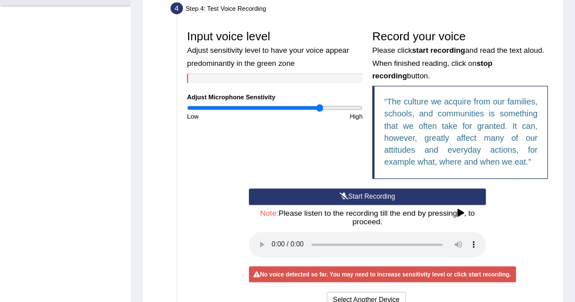
scroll to position [318, 0]
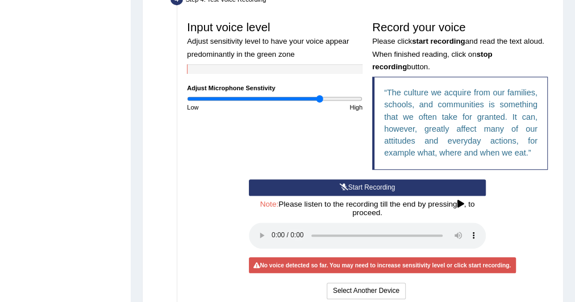
click at [373, 187] on button "Start Recording" at bounding box center [367, 187] width 237 height 16
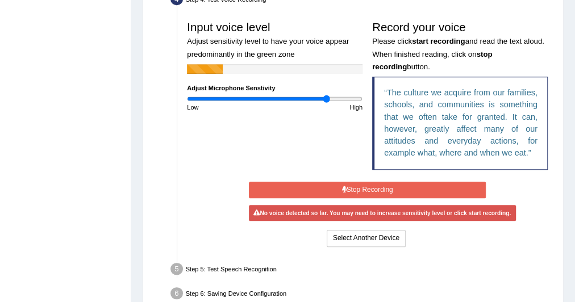
click at [326, 99] on input "range" at bounding box center [274, 99] width 175 height 8
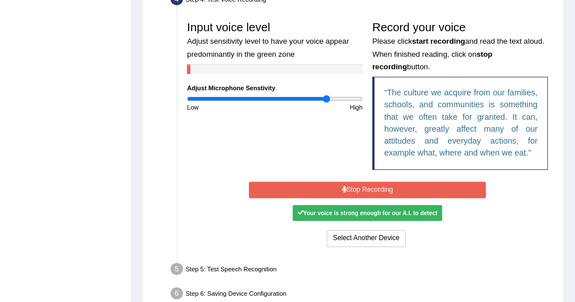
click at [340, 103] on div "High" at bounding box center [321, 107] width 93 height 9
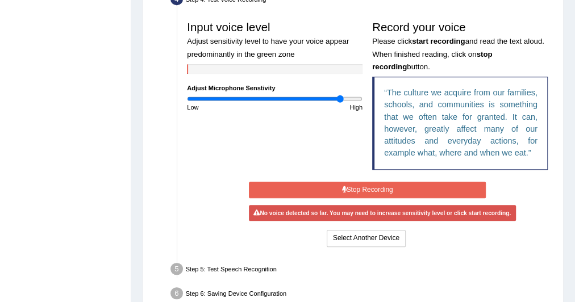
click at [340, 99] on input "range" at bounding box center [274, 99] width 175 height 8
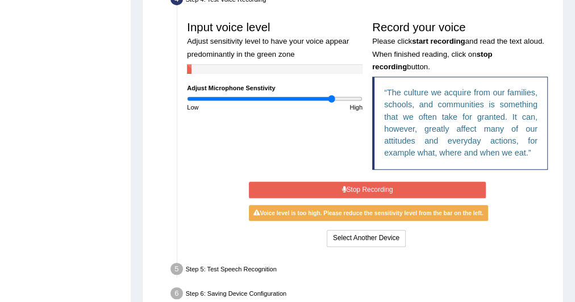
click at [331, 98] on input "range" at bounding box center [274, 99] width 175 height 8
drag, startPoint x: 321, startPoint y: 91, endPoint x: 323, endPoint y: 99, distance: 7.6
click at [320, 92] on div "Input voice level Adjust sensitivity level to have your voice appear predominan…" at bounding box center [274, 64] width 185 height 96
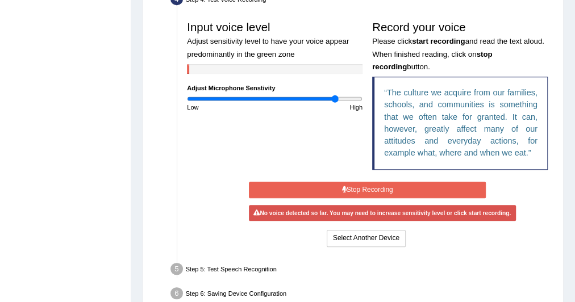
click at [335, 99] on input "range" at bounding box center [274, 99] width 175 height 8
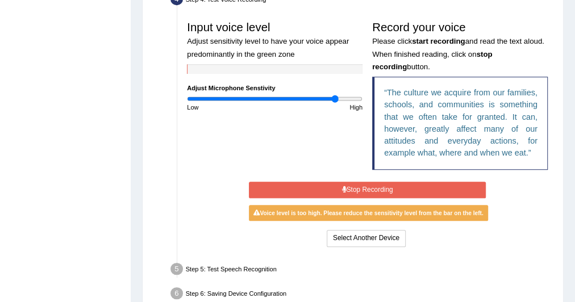
click at [366, 192] on button "Stop Recording" at bounding box center [367, 190] width 237 height 16
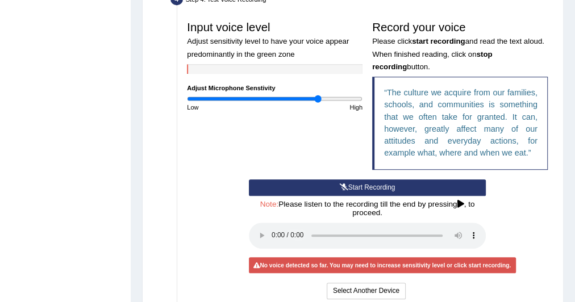
drag, startPoint x: 318, startPoint y: 101, endPoint x: 320, endPoint y: 108, distance: 7.7
click at [318, 101] on input "range" at bounding box center [274, 99] width 175 height 8
click at [363, 182] on button "Start Recording" at bounding box center [367, 187] width 237 height 16
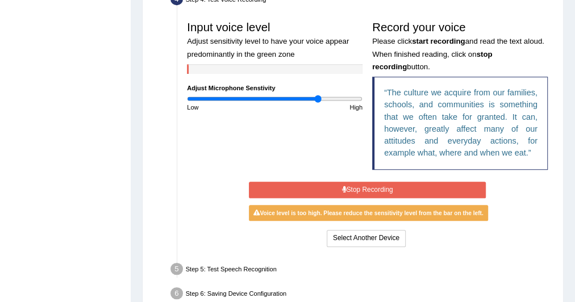
click at [285, 103] on div "High" at bounding box center [321, 107] width 93 height 9
click at [288, 103] on div "High" at bounding box center [321, 107] width 93 height 9
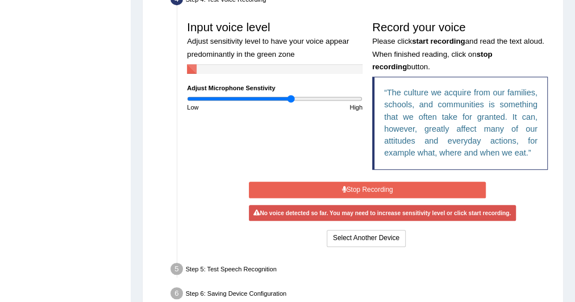
click at [290, 101] on input "range" at bounding box center [274, 99] width 175 height 8
click at [382, 192] on button "Stop Recording" at bounding box center [367, 190] width 237 height 16
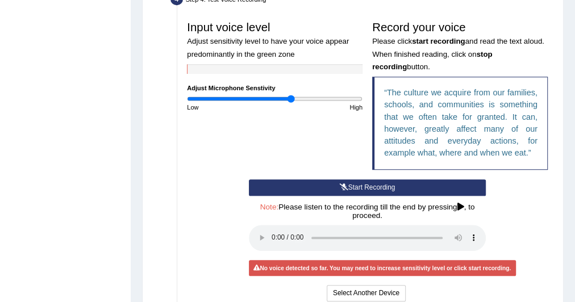
click at [382, 192] on button "Start Recording" at bounding box center [367, 187] width 237 height 16
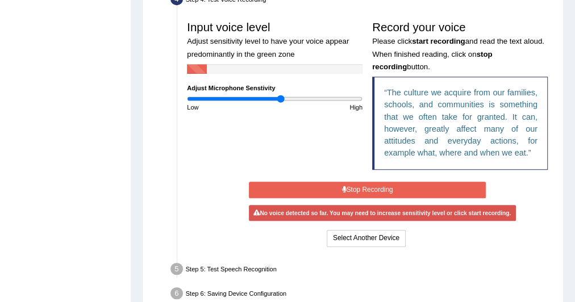
click at [279, 98] on input "range" at bounding box center [274, 99] width 175 height 8
type input "0.98"
click at [272, 97] on input "range" at bounding box center [274, 99] width 175 height 8
click at [342, 184] on button "Stop Recording" at bounding box center [367, 190] width 237 height 16
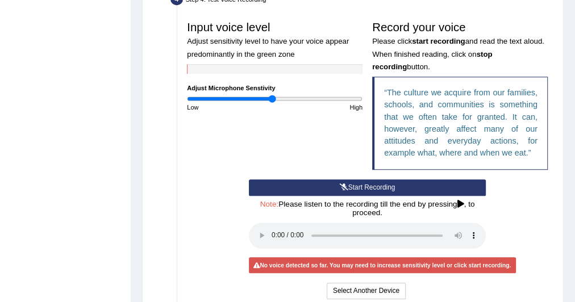
click at [347, 186] on button "Start Recording" at bounding box center [367, 187] width 237 height 16
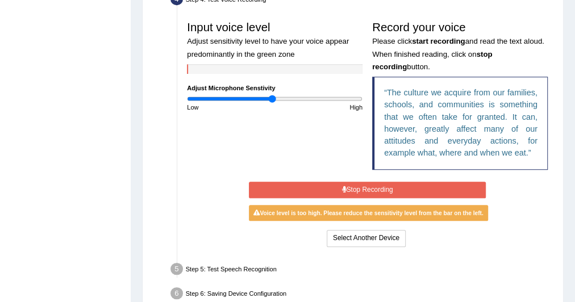
click at [409, 191] on button "Stop Recording" at bounding box center [367, 190] width 237 height 16
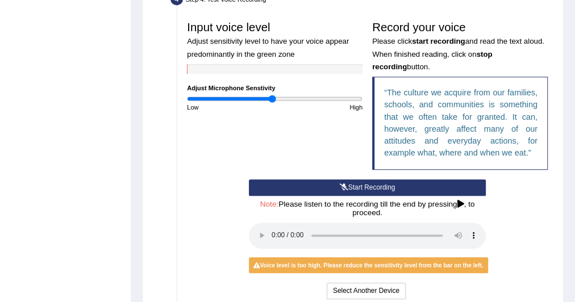
drag, startPoint x: 79, startPoint y: 84, endPoint x: 79, endPoint y: 60, distance: 24.4
click at [79, 71] on div "Toggle navigation Home Practice Questions Speaking Practice Read Aloud Repeat S…" at bounding box center [287, 44] width 575 height 725
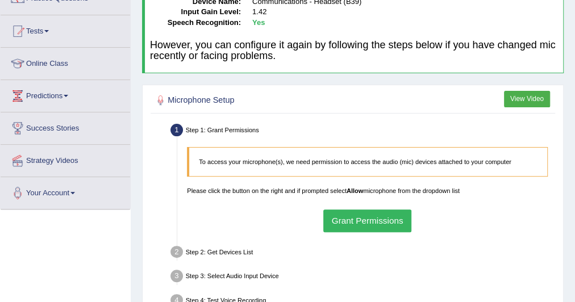
scroll to position [182, 0]
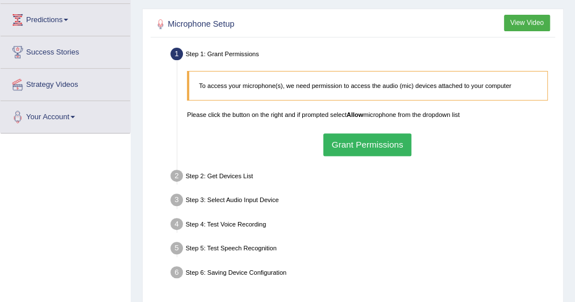
click at [350, 146] on button "Grant Permissions" at bounding box center [367, 144] width 88 height 22
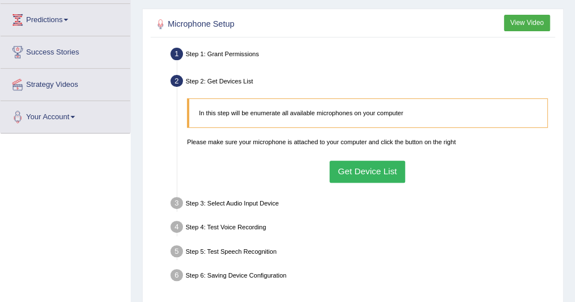
click at [355, 175] on button "Get Device List" at bounding box center [367, 172] width 76 height 22
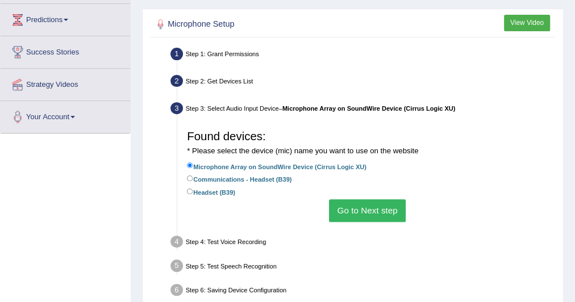
click at [377, 211] on button "Go to Next step" at bounding box center [367, 210] width 77 height 22
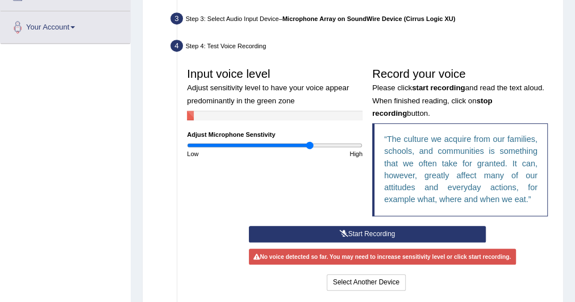
scroll to position [273, 0]
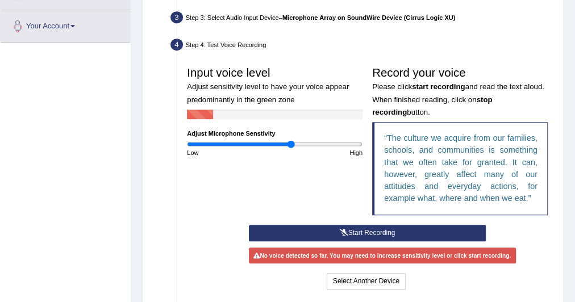
click at [291, 145] on input "range" at bounding box center [274, 144] width 175 height 8
click at [275, 143] on input "range" at bounding box center [274, 144] width 175 height 8
click at [264, 142] on input "range" at bounding box center [274, 144] width 175 height 8
click at [250, 142] on input "range" at bounding box center [274, 144] width 175 height 8
click at [229, 140] on input "range" at bounding box center [274, 144] width 175 height 8
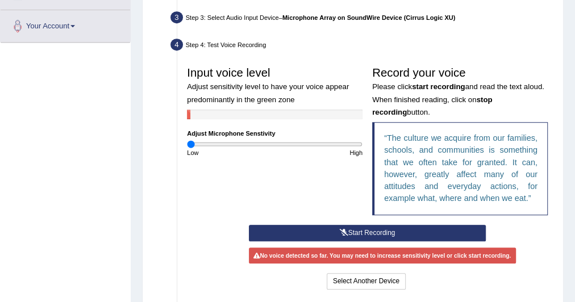
click at [190, 140] on input "range" at bounding box center [274, 144] width 175 height 8
click at [314, 152] on div "High" at bounding box center [321, 152] width 93 height 9
click at [325, 143] on input "range" at bounding box center [274, 144] width 175 height 8
drag, startPoint x: 291, startPoint y: 144, endPoint x: 301, endPoint y: 149, distance: 11.4
click at [299, 148] on input "range" at bounding box center [274, 144] width 175 height 8
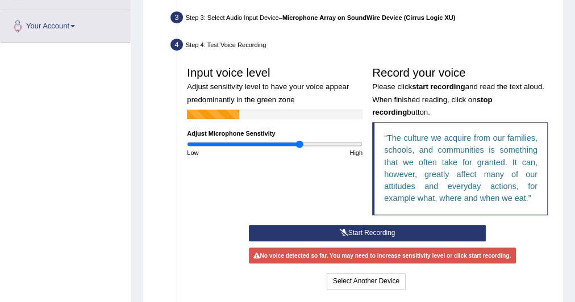
click at [346, 240] on div "Start Recording Stop Recording Note: Please listen to the recording till the en…" at bounding box center [367, 259] width 246 height 68
click at [373, 228] on button "Start Recording" at bounding box center [367, 233] width 237 height 16
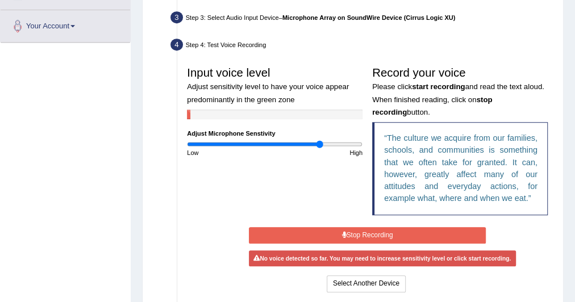
click at [319, 141] on input "range" at bounding box center [274, 144] width 175 height 8
drag, startPoint x: 350, startPoint y: 144, endPoint x: 379, endPoint y: 148, distance: 29.3
click at [362, 148] on input "range" at bounding box center [274, 144] width 175 height 8
type input "0.88"
click at [264, 144] on input "range" at bounding box center [274, 144] width 175 height 8
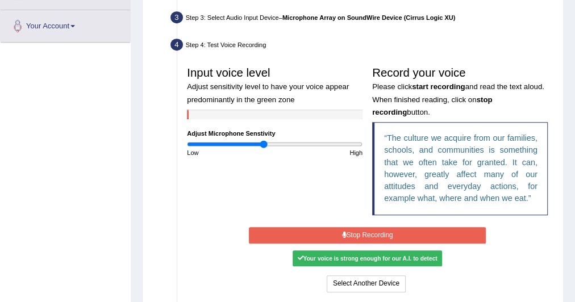
click at [353, 236] on button "Stop Recording" at bounding box center [367, 235] width 237 height 16
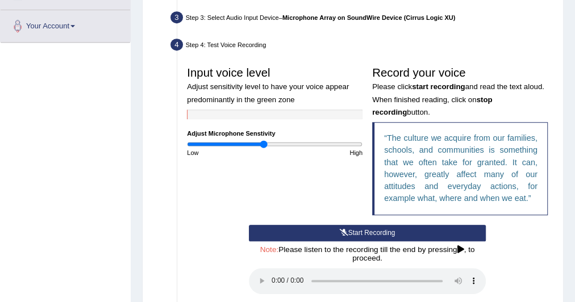
click at [354, 236] on button "Start Recording" at bounding box center [367, 233] width 237 height 16
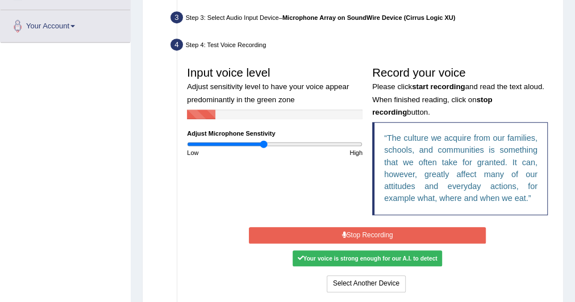
click at [355, 236] on button "Stop Recording" at bounding box center [367, 235] width 237 height 16
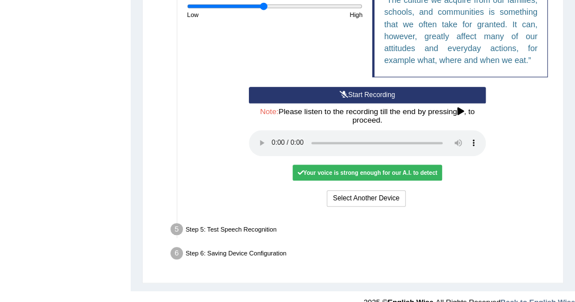
scroll to position [424, 0]
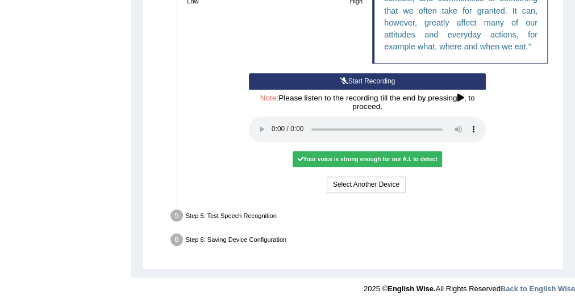
click at [462, 94] on icon at bounding box center [460, 98] width 7 height 8
click at [368, 221] on div "Step 5: Test Speech Recognition" at bounding box center [362, 217] width 392 height 21
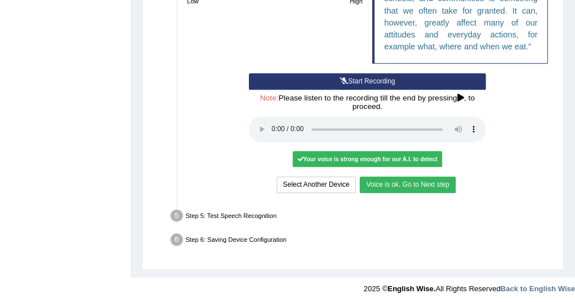
click at [419, 181] on button "Voice is ok. Go to Next step" at bounding box center [406, 185] width 95 height 16
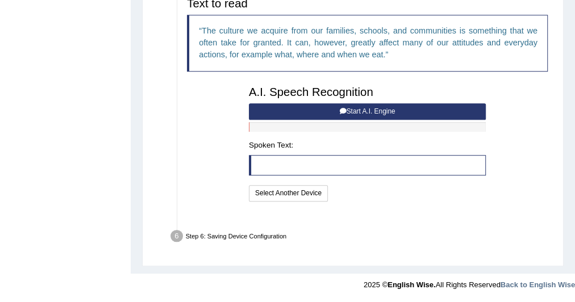
scroll to position [353, 0]
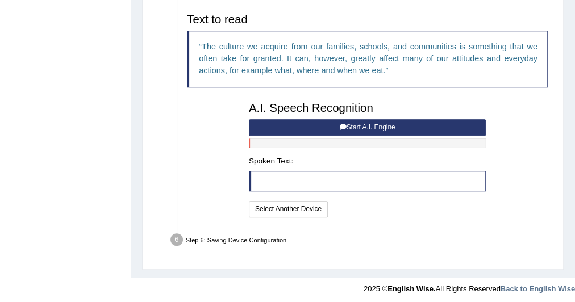
click at [375, 125] on button "Start A.I. Engine" at bounding box center [367, 127] width 237 height 16
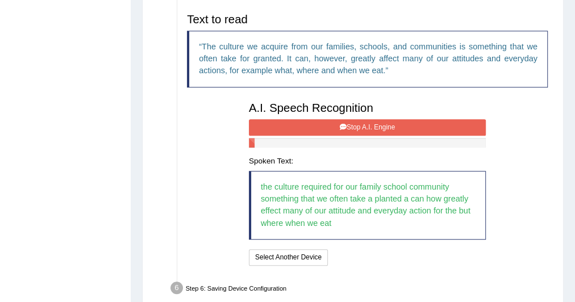
click at [306, 124] on button "Stop A.I. Engine" at bounding box center [367, 127] width 237 height 16
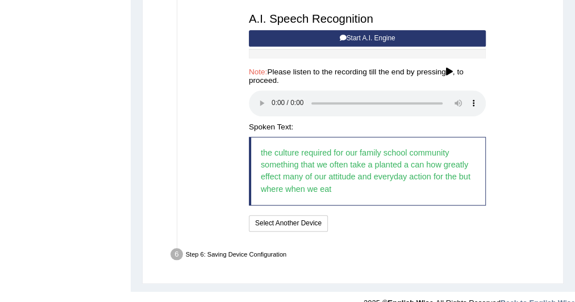
scroll to position [457, 0]
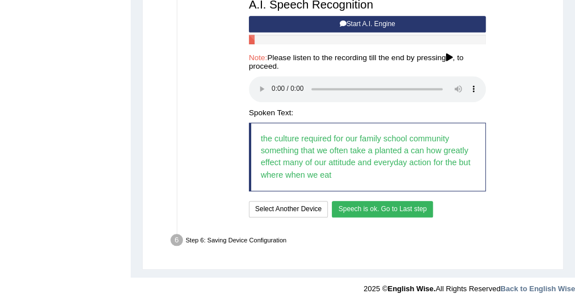
click at [388, 208] on button "Speech is ok. Go to Last step" at bounding box center [382, 209] width 101 height 16
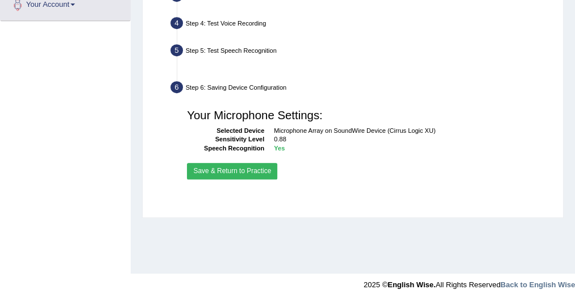
scroll to position [294, 0]
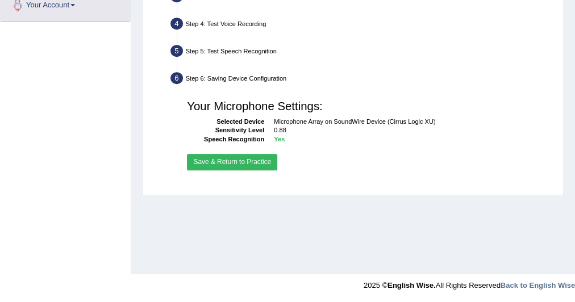
click at [237, 162] on button "Save & Return to Practice" at bounding box center [232, 162] width 90 height 16
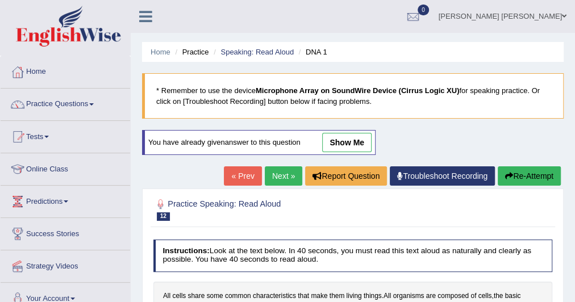
scroll to position [45, 0]
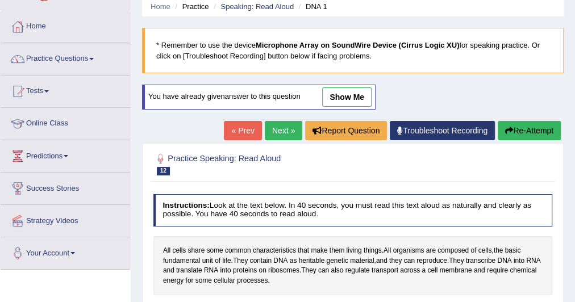
click at [286, 123] on link "Next »" at bounding box center [283, 130] width 37 height 19
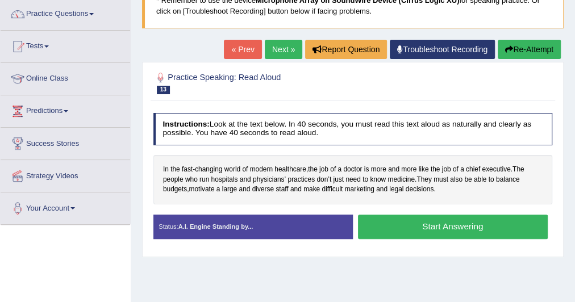
scroll to position [91, 0]
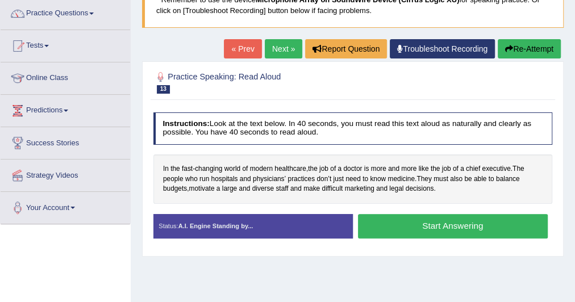
click at [445, 223] on button "Start Answering" at bounding box center [453, 226] width 190 height 24
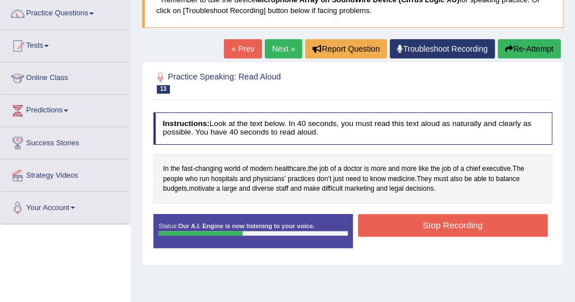
click at [430, 221] on button "Stop Recording" at bounding box center [453, 225] width 190 height 22
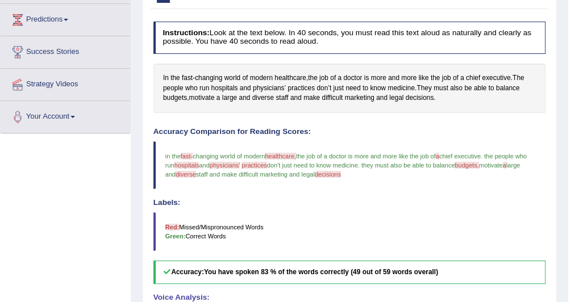
scroll to position [0, 0]
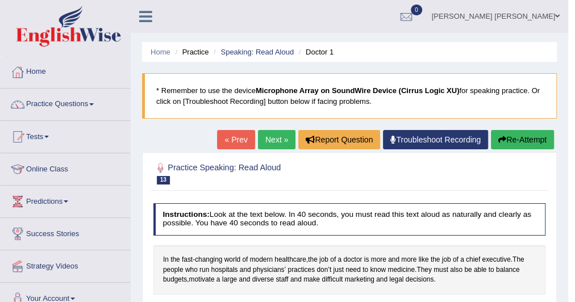
click at [278, 144] on link "Next »" at bounding box center [276, 139] width 37 height 19
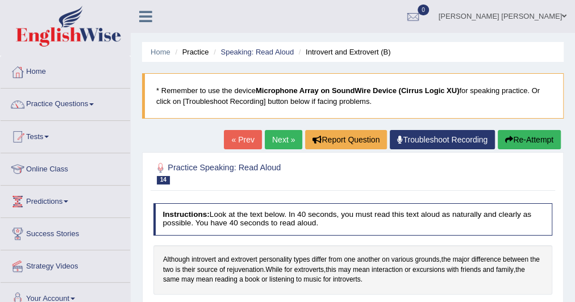
scroll to position [136, 0]
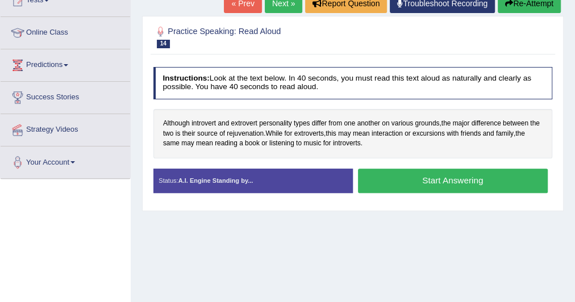
click at [412, 176] on button "Start Answering" at bounding box center [453, 181] width 190 height 24
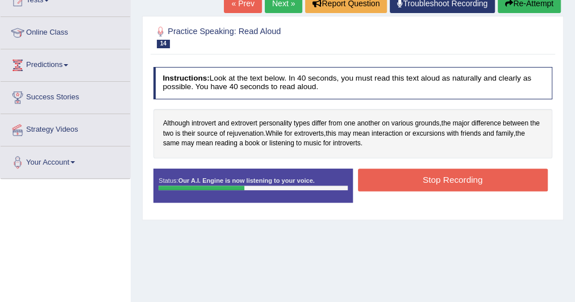
click at [425, 182] on button "Stop Recording" at bounding box center [453, 180] width 190 height 22
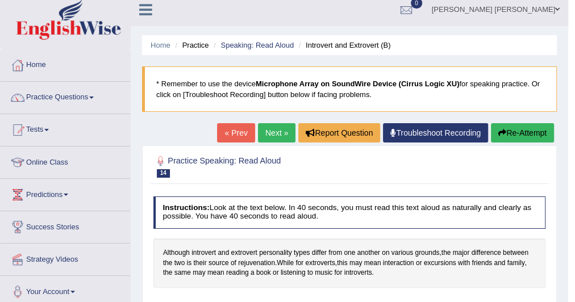
scroll to position [0, 0]
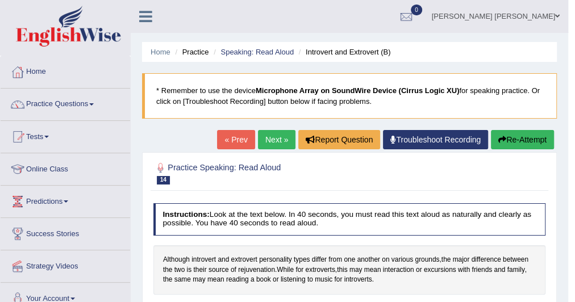
click at [279, 140] on link "Next »" at bounding box center [276, 139] width 37 height 19
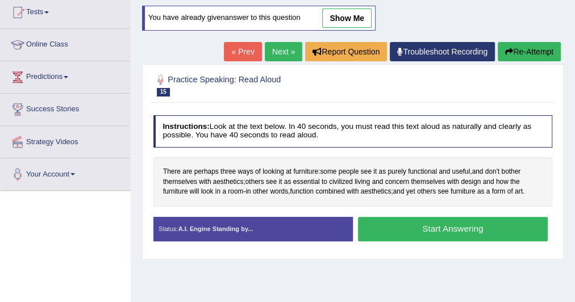
scroll to position [91, 0]
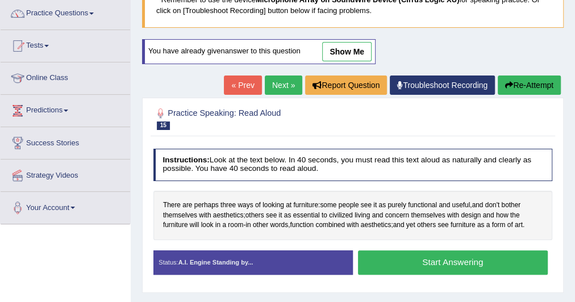
click at [282, 91] on link "Next »" at bounding box center [283, 85] width 37 height 19
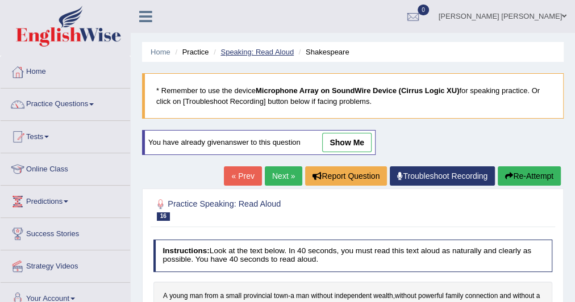
click at [266, 48] on link "Speaking: Read Aloud" at bounding box center [256, 52] width 73 height 9
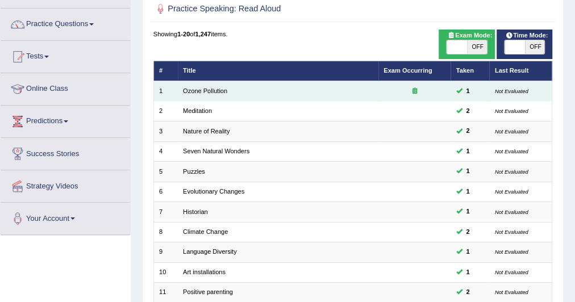
scroll to position [74, 0]
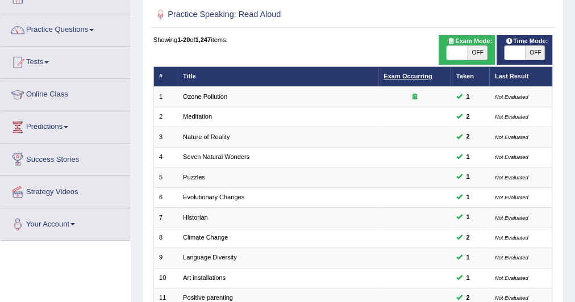
click at [415, 78] on link "Exam Occurring" at bounding box center [407, 76] width 48 height 7
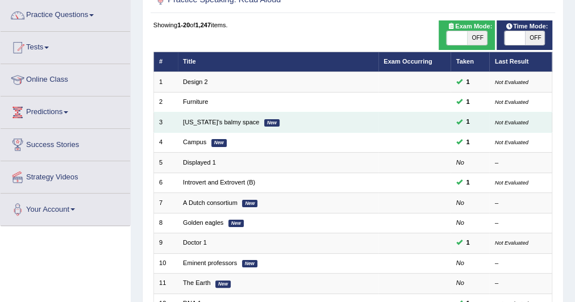
scroll to position [91, 0]
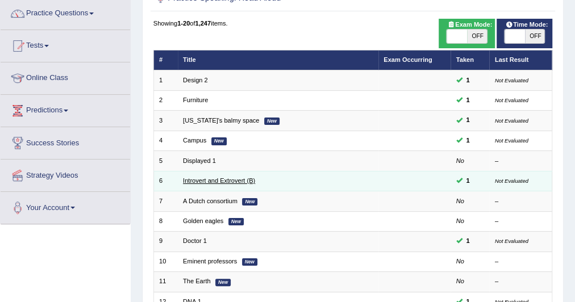
click at [220, 178] on link "Introvert and Extrovert (B)" at bounding box center [219, 180] width 72 height 7
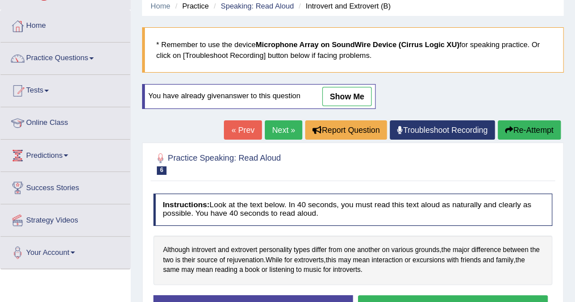
scroll to position [45, 0]
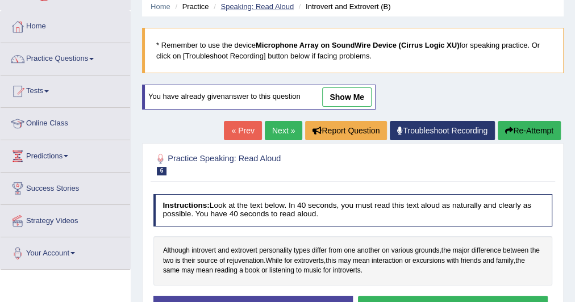
click at [286, 8] on link "Speaking: Read Aloud" at bounding box center [256, 6] width 73 height 9
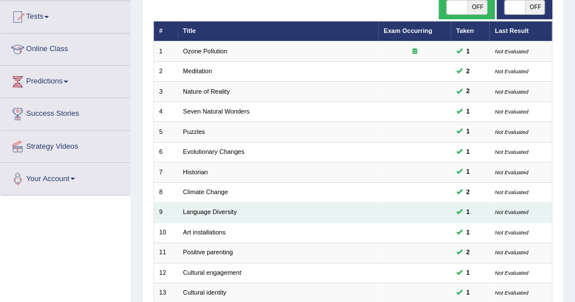
scroll to position [45, 0]
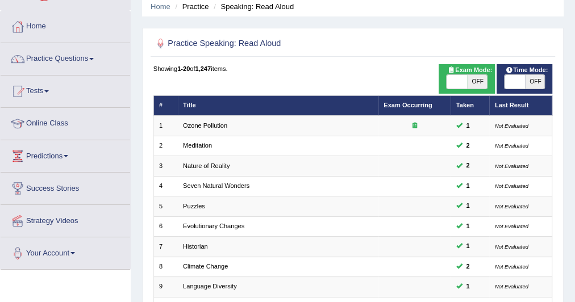
click at [397, 98] on th "Exam Occurring" at bounding box center [414, 105] width 73 height 20
click at [397, 103] on link "Exam Occurring" at bounding box center [407, 105] width 48 height 7
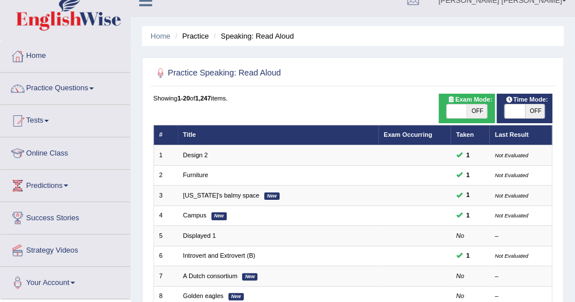
scroll to position [182, 0]
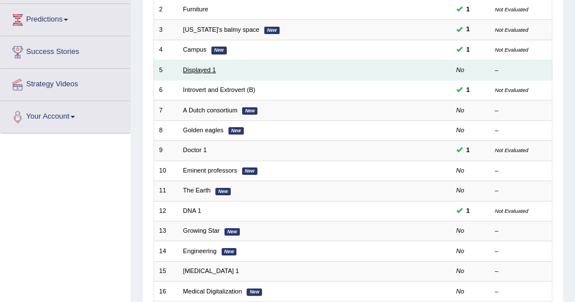
click at [206, 71] on link "Displayed 1" at bounding box center [199, 69] width 33 height 7
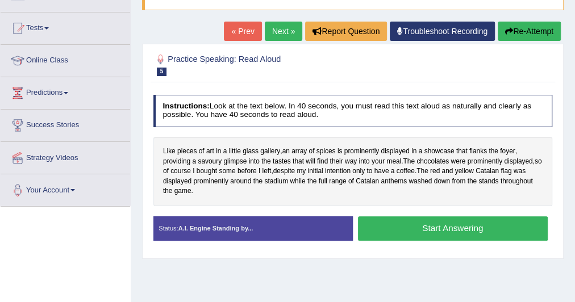
scroll to position [136, 0]
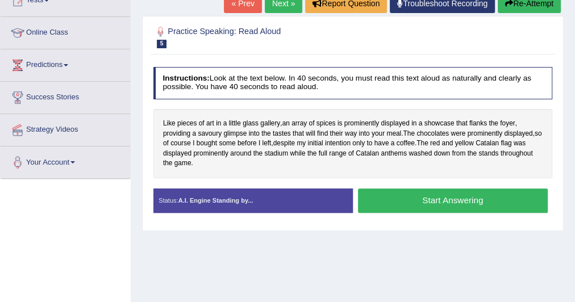
click at [465, 196] on button "Start Answering" at bounding box center [453, 201] width 190 height 24
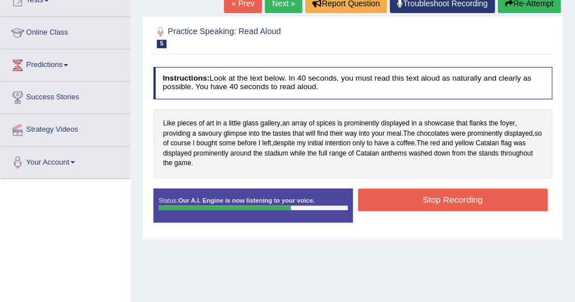
click at [457, 196] on button "Stop Recording" at bounding box center [453, 200] width 190 height 22
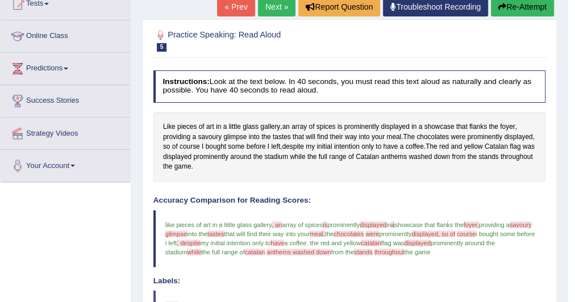
scroll to position [91, 0]
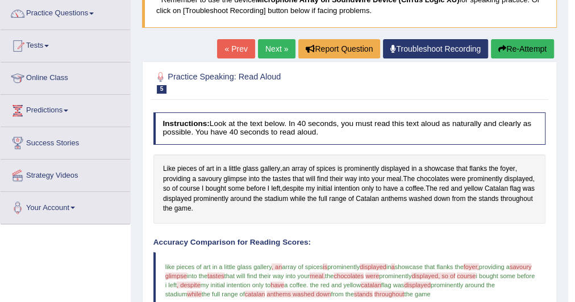
click at [268, 46] on link "Next »" at bounding box center [276, 48] width 37 height 19
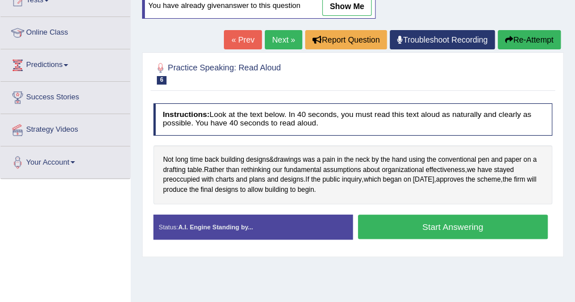
scroll to position [91, 0]
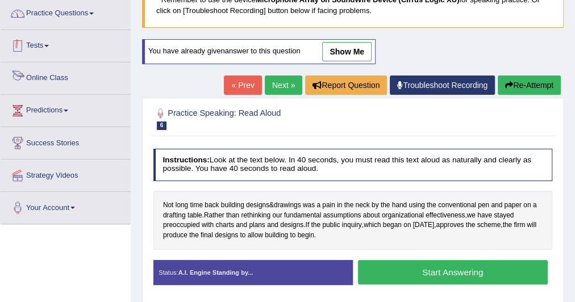
click at [66, 9] on link "Practice Questions" at bounding box center [65, 12] width 129 height 28
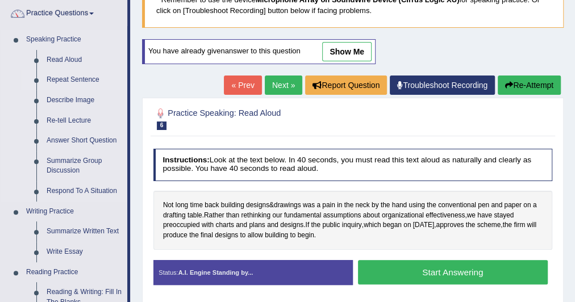
click at [73, 75] on link "Repeat Sentence" at bounding box center [84, 80] width 86 height 20
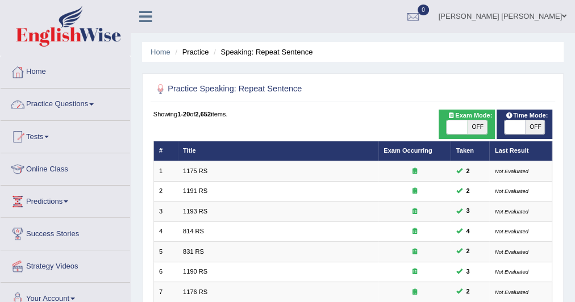
click at [73, 107] on link "Practice Questions" at bounding box center [65, 103] width 129 height 28
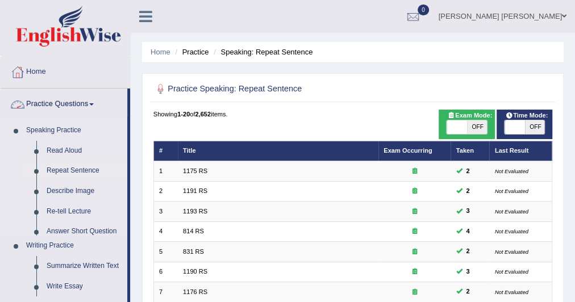
click at [62, 128] on link "Speaking Practice" at bounding box center [74, 130] width 106 height 20
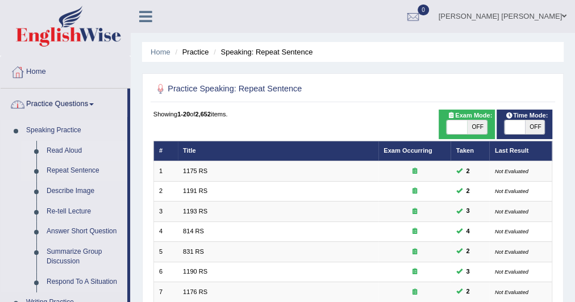
click at [61, 144] on link "Read Aloud" at bounding box center [84, 151] width 86 height 20
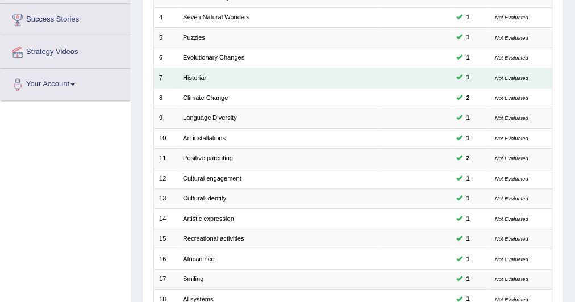
scroll to position [318, 0]
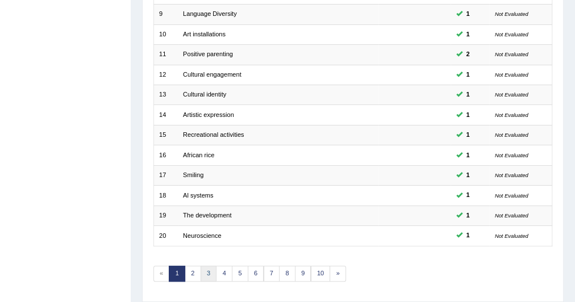
click at [212, 266] on link "3" at bounding box center [208, 274] width 16 height 16
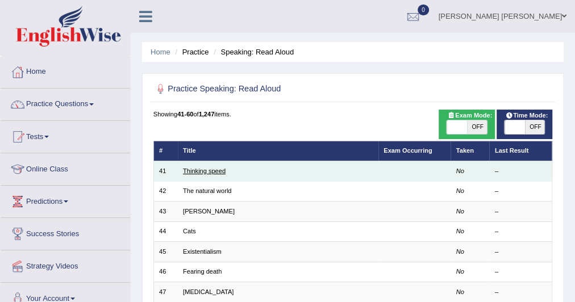
click at [213, 168] on link "Thinking speed" at bounding box center [204, 171] width 43 height 7
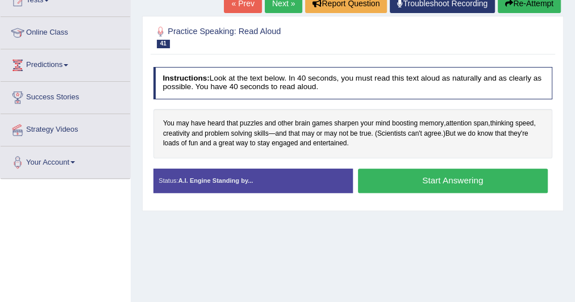
click at [409, 173] on button "Start Answering" at bounding box center [453, 181] width 190 height 24
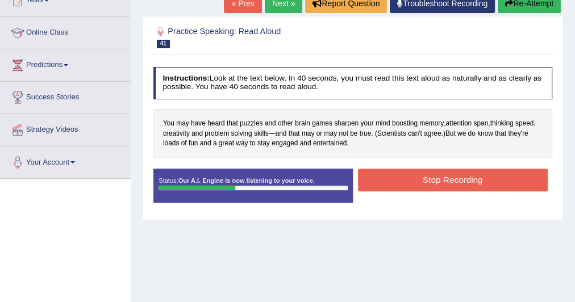
click at [435, 176] on button "Stop Recording" at bounding box center [453, 180] width 190 height 22
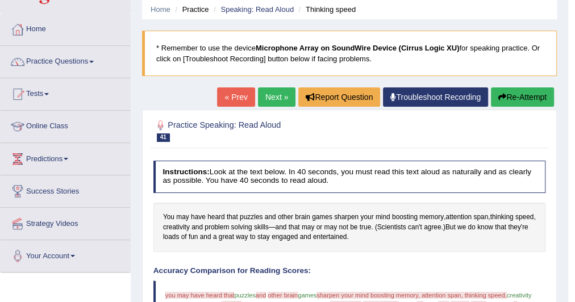
scroll to position [27, 0]
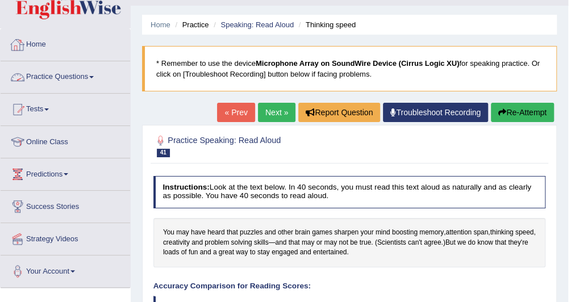
click at [82, 73] on link "Practice Questions" at bounding box center [65, 75] width 129 height 28
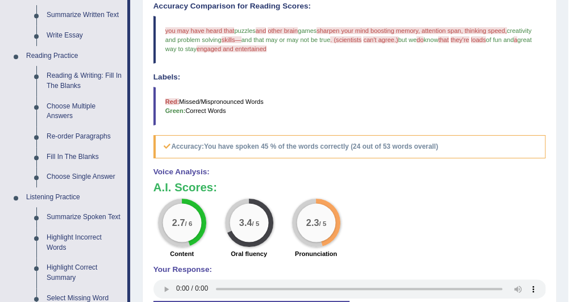
scroll to position [308, 0]
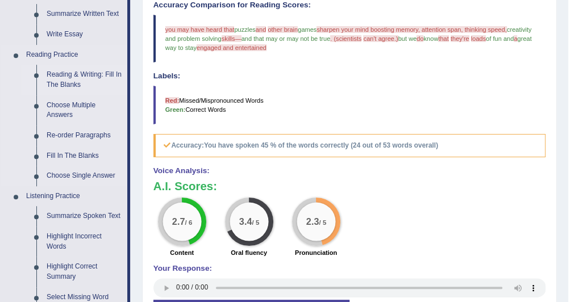
click at [74, 78] on link "Reading & Writing: Fill In The Blanks" at bounding box center [84, 80] width 86 height 30
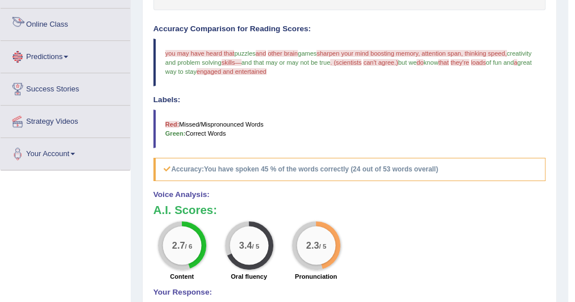
scroll to position [617, 0]
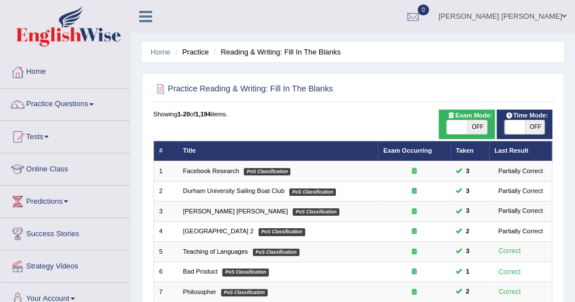
click at [529, 128] on span "OFF" at bounding box center [535, 127] width 20 height 14
checkbox input "true"
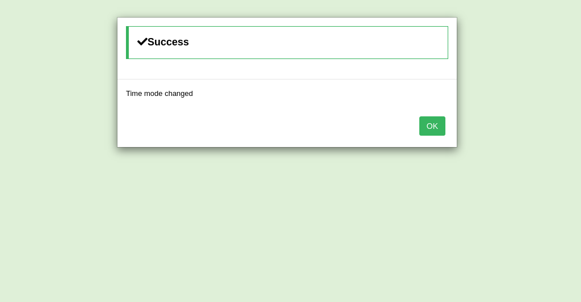
click at [429, 127] on button "OK" at bounding box center [433, 125] width 26 height 19
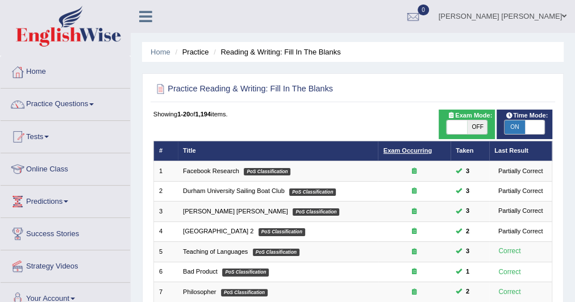
click at [405, 150] on link "Exam Occurring" at bounding box center [407, 150] width 48 height 7
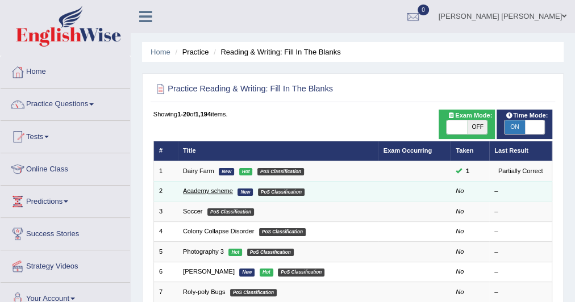
click at [202, 189] on link "Academy scheme" at bounding box center [208, 190] width 50 height 7
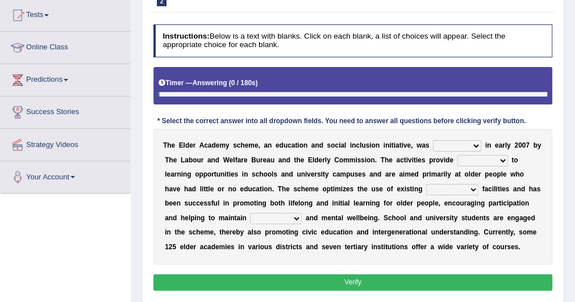
drag, startPoint x: 577, startPoint y: 78, endPoint x: 581, endPoint y: 137, distance: 59.2
click at [574, 137] on html "Toggle navigation Home Practice Questions Speaking Practice Read Aloud Repeat S…" at bounding box center [287, 29] width 575 height 302
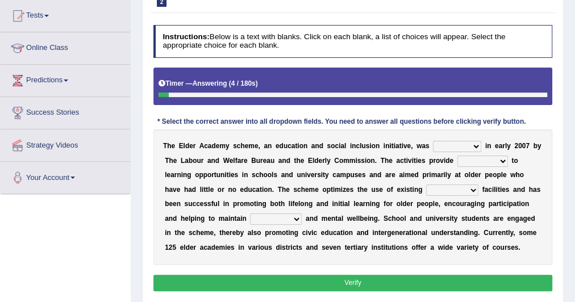
click at [452, 145] on select "proposed used launched passed" at bounding box center [457, 146] width 48 height 11
select select "launched"
click at [433, 141] on select "proposed used launched passed" at bounding box center [457, 146] width 48 height 11
click at [460, 156] on select "rules access success permission" at bounding box center [482, 161] width 51 height 11
select select "access"
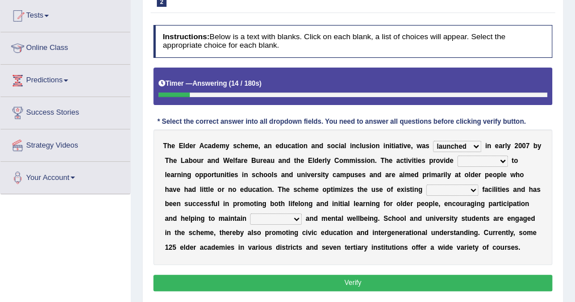
click at [457, 156] on select "rules access success permission" at bounding box center [482, 161] width 51 height 11
click at [458, 159] on select "rules access success permission" at bounding box center [482, 161] width 51 height 11
click at [426, 189] on select "advanced savory educational education" at bounding box center [452, 190] width 52 height 11
select select "educational"
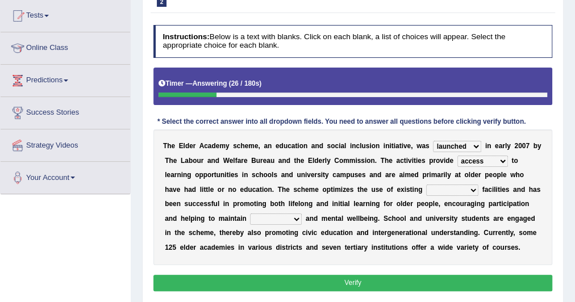
click at [426, 185] on select "advanced savory educational education" at bounding box center [452, 190] width 52 height 11
click at [250, 214] on select "physical loyal protentious legal" at bounding box center [276, 219] width 52 height 11
select select "physical"
click at [250, 214] on select "physical loyal protentious legal" at bounding box center [276, 219] width 52 height 11
click at [311, 278] on button "Verify" at bounding box center [352, 283] width 399 height 16
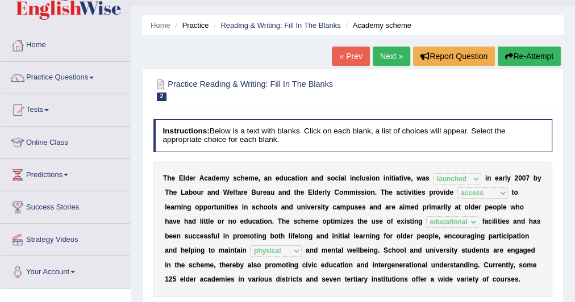
scroll to position [0, 0]
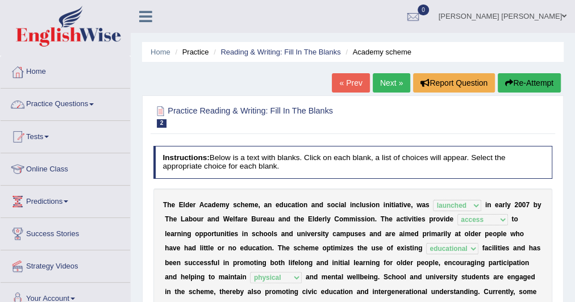
click at [72, 106] on link "Practice Questions" at bounding box center [65, 103] width 129 height 28
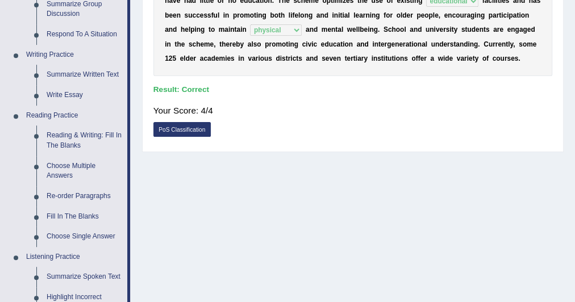
scroll to position [246, 0]
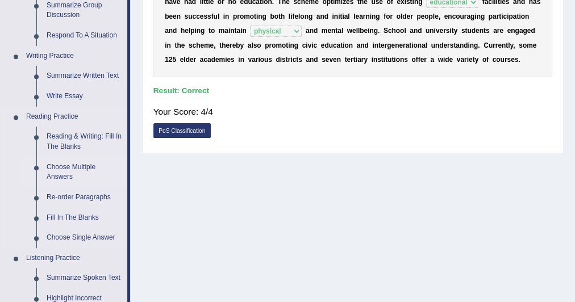
click at [75, 165] on link "Choose Multiple Answers" at bounding box center [84, 172] width 86 height 30
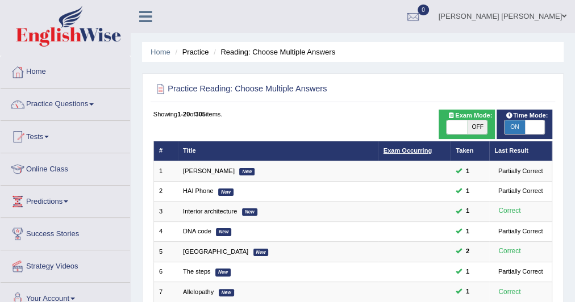
click at [407, 151] on link "Exam Occurring" at bounding box center [407, 150] width 48 height 7
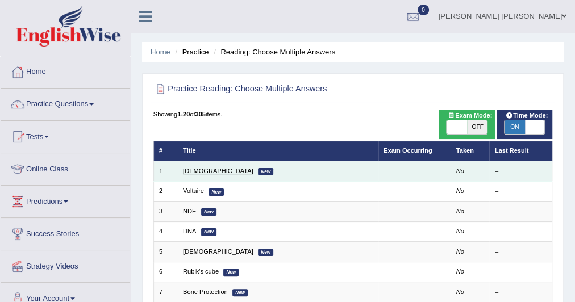
click at [191, 169] on link "Greeks" at bounding box center [218, 171] width 70 height 7
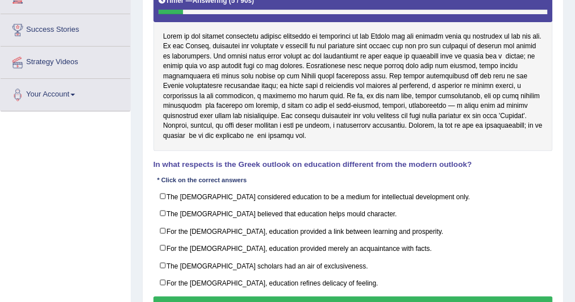
scroll to position [203, 0]
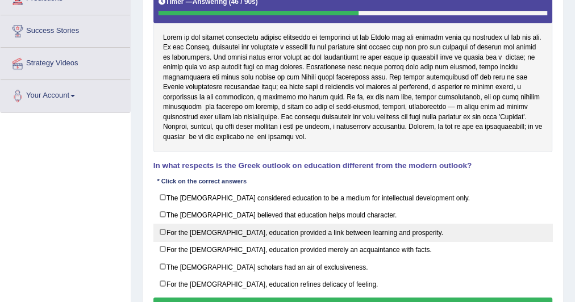
click at [277, 228] on label "For the Greeks, education provided a link between learning and prosperity." at bounding box center [352, 233] width 399 height 18
checkbox input "true"
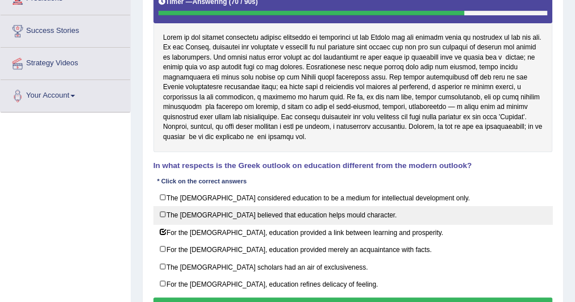
click at [292, 213] on label "The Greeks believed that education helps mould character." at bounding box center [352, 215] width 399 height 18
checkbox input "true"
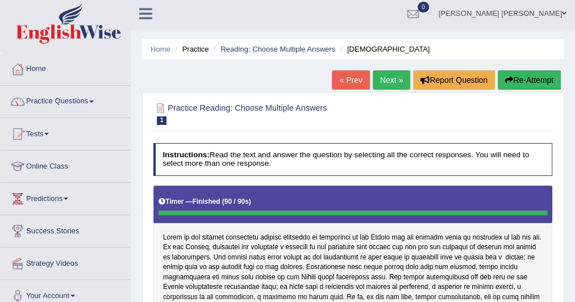
scroll to position [0, 0]
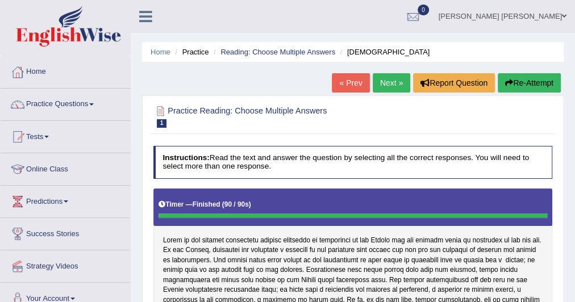
click at [382, 83] on link "Next »" at bounding box center [391, 82] width 37 height 19
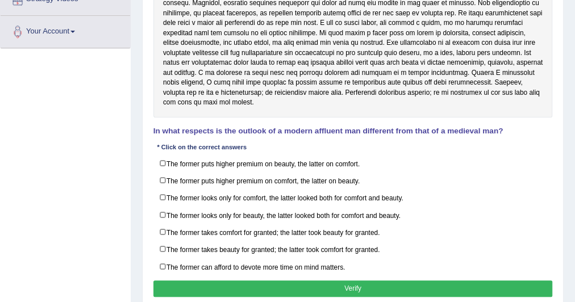
scroll to position [269, 0]
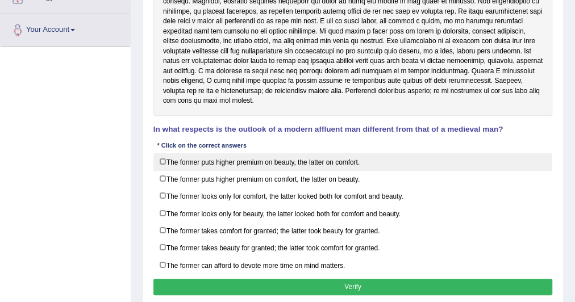
click at [241, 162] on label "The former puts higher premium on beauty, the latter on comfort." at bounding box center [352, 162] width 399 height 18
checkbox input "true"
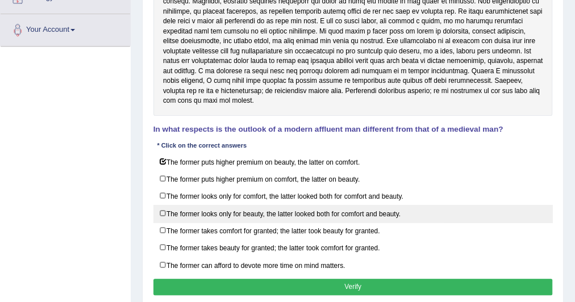
click at [296, 207] on label "The former looks only for beauty, the latter looked both for comfort and beauty." at bounding box center [352, 214] width 399 height 18
checkbox input "true"
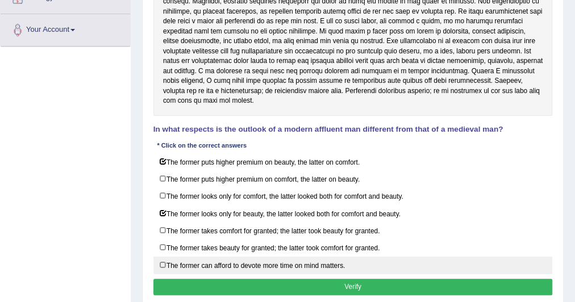
click at [265, 257] on label "The former can afford to devote more time on mind matters." at bounding box center [352, 266] width 399 height 18
checkbox input "true"
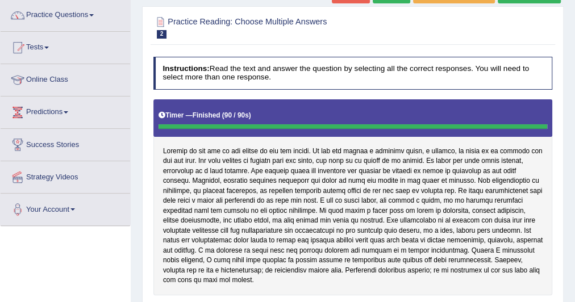
scroll to position [0, 0]
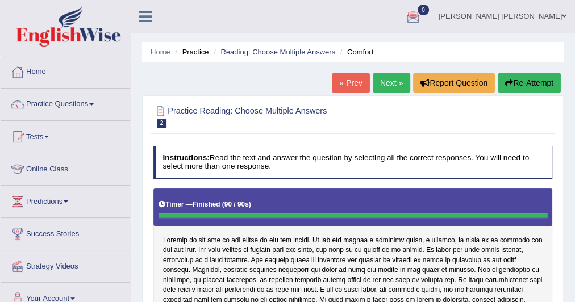
click at [384, 85] on link "Next »" at bounding box center [391, 82] width 37 height 19
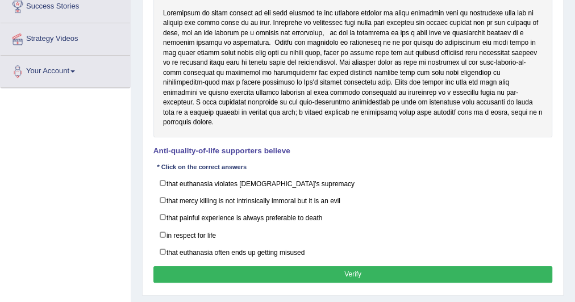
scroll to position [230, 0]
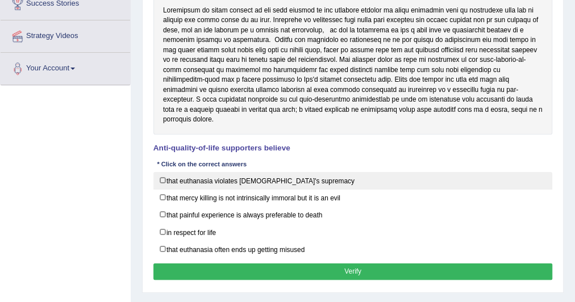
click at [198, 172] on label "that euthanasia violates [DEMOGRAPHIC_DATA]'s supremacy" at bounding box center [352, 181] width 399 height 18
checkbox input "true"
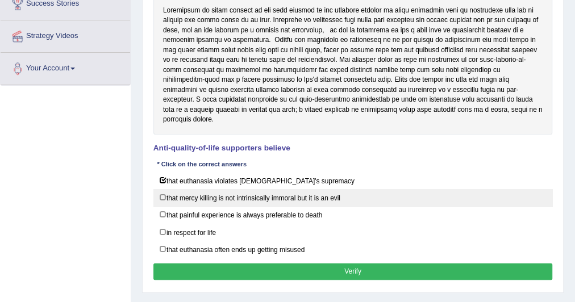
click at [304, 189] on label "that mercy killing is not intrinsically immoral but it is an evil" at bounding box center [352, 198] width 399 height 18
checkbox input "true"
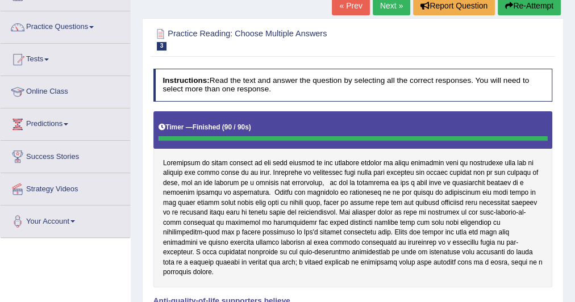
scroll to position [0, 0]
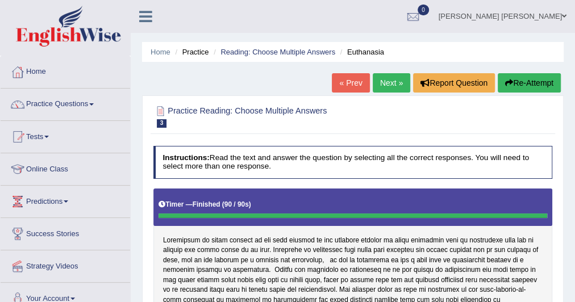
click at [386, 79] on link "Next »" at bounding box center [391, 82] width 37 height 19
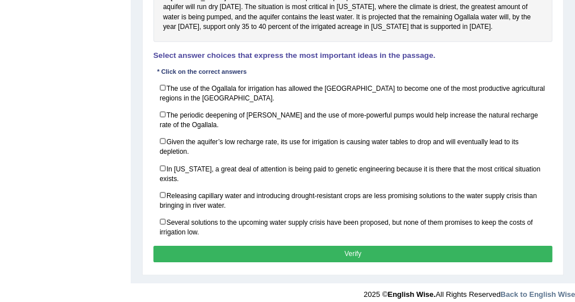
scroll to position [445, 0]
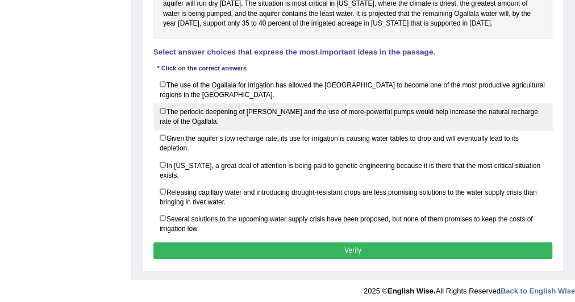
click at [403, 130] on label "The periodic deepening of [PERSON_NAME] and the use of more-powerful pumps woul…" at bounding box center [352, 116] width 399 height 27
checkbox input "true"
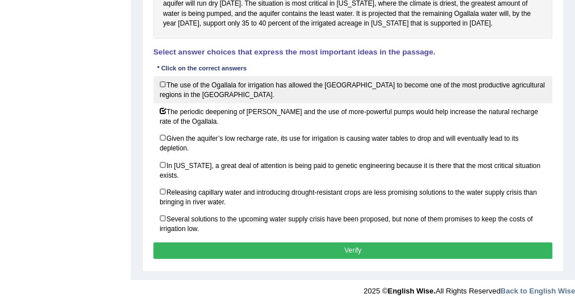
click at [398, 103] on label "The use of the Ogallala for irrigation has allowed the [GEOGRAPHIC_DATA] to bec…" at bounding box center [352, 89] width 399 height 27
checkbox input "true"
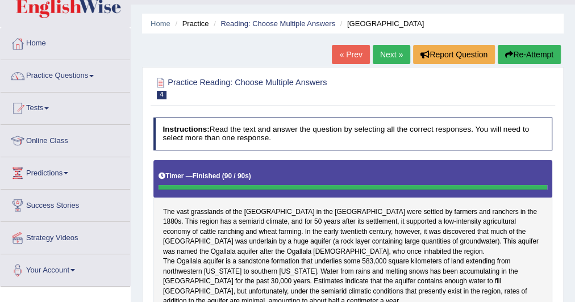
scroll to position [29, 0]
drag, startPoint x: 579, startPoint y: 215, endPoint x: 572, endPoint y: 72, distance: 142.7
click at [572, 72] on html "Toggle navigation Home Practice Questions Speaking Practice Read Aloud Repeat S…" at bounding box center [287, 123] width 575 height 302
